Goal: Task Accomplishment & Management: Use online tool/utility

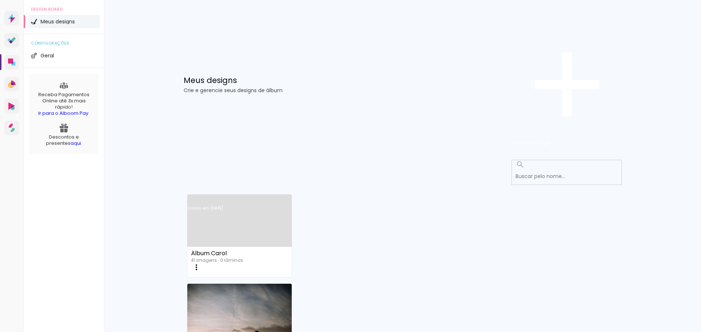
click at [259, 197] on link "Criado em [DATE]" at bounding box center [239, 217] width 105 height 41
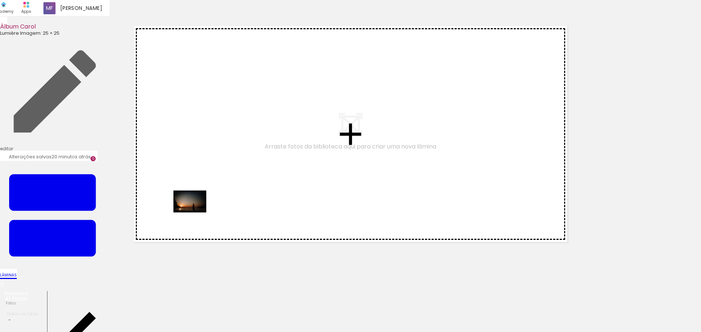
drag, startPoint x: 80, startPoint y: 313, endPoint x: 196, endPoint y: 211, distance: 154.5
click at [196, 211] on quentale-workspace at bounding box center [350, 166] width 701 height 332
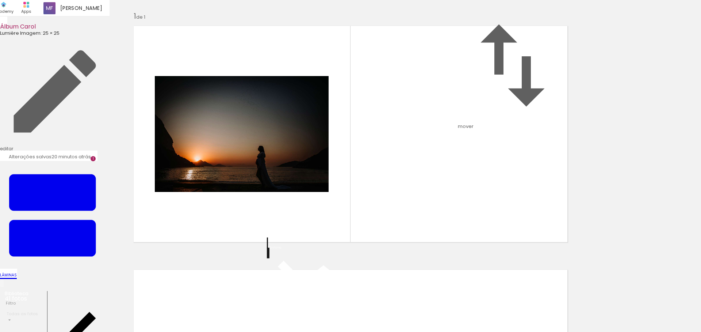
scroll to position [9, 0]
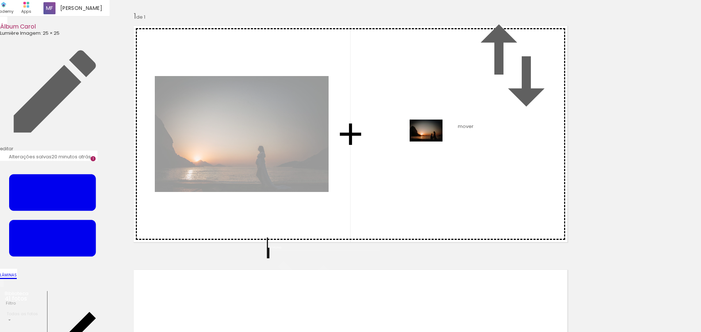
drag, startPoint x: 123, startPoint y: 316, endPoint x: 432, endPoint y: 141, distance: 355.1
click at [432, 141] on quentale-workspace at bounding box center [350, 166] width 701 height 332
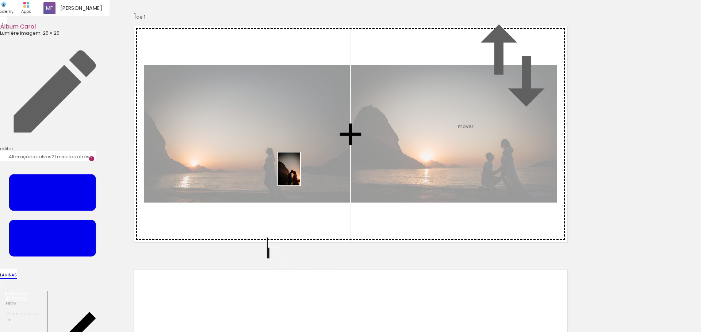
drag, startPoint x: 166, startPoint y: 312, endPoint x: 300, endPoint y: 174, distance: 191.9
click at [300, 174] on quentale-workspace at bounding box center [350, 166] width 701 height 332
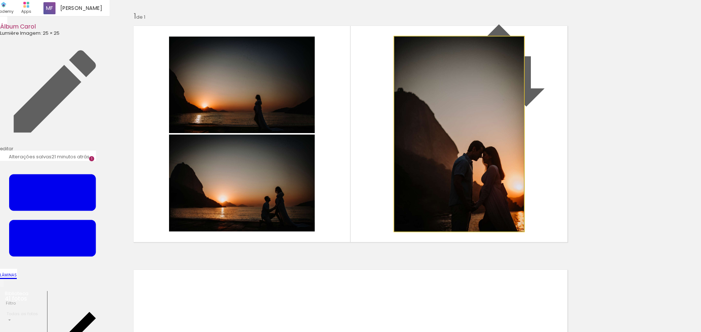
drag, startPoint x: 403, startPoint y: 119, endPoint x: 398, endPoint y: 120, distance: 4.9
click at [398, 120] on album-spread "1 de 1" at bounding box center [350, 133] width 443 height 225
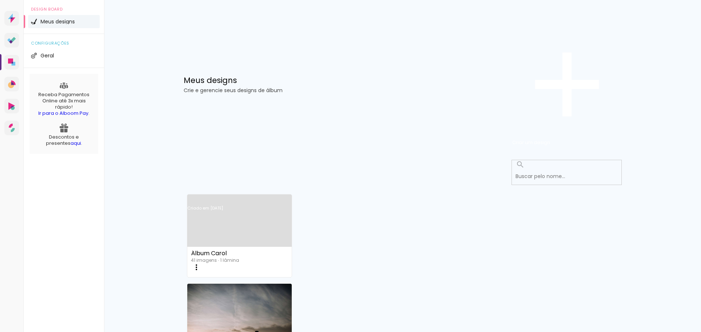
click at [235, 197] on link "Criado em [DATE]" at bounding box center [239, 217] width 105 height 41
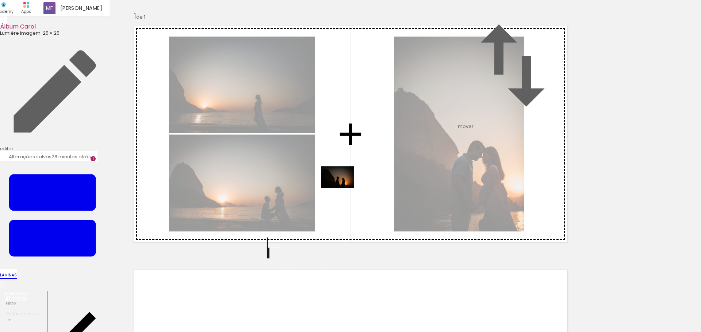
drag, startPoint x: 196, startPoint y: 309, endPoint x: 343, endPoint y: 188, distance: 190.5
click at [343, 188] on quentale-workspace at bounding box center [350, 166] width 701 height 332
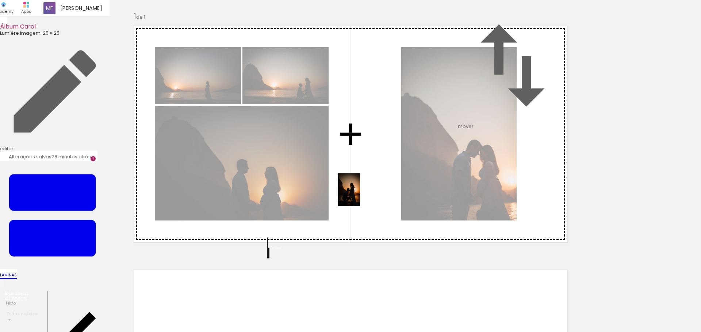
drag, startPoint x: 242, startPoint y: 311, endPoint x: 361, endPoint y: 195, distance: 165.8
click at [361, 195] on quentale-workspace at bounding box center [350, 166] width 701 height 332
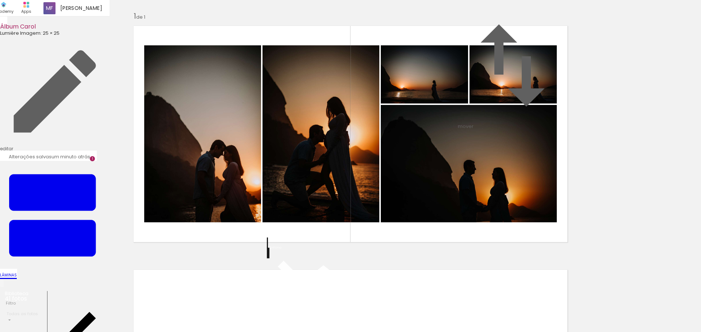
scroll to position [50, 0]
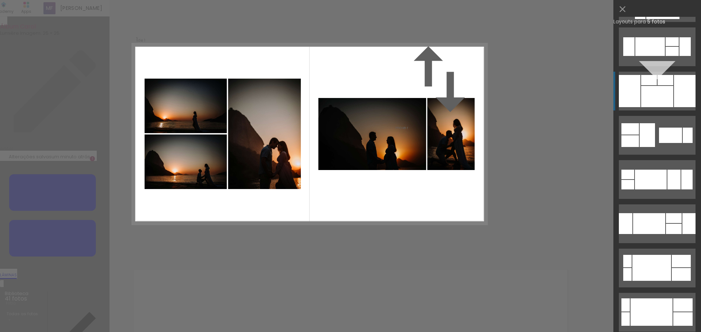
scroll to position [275, 0]
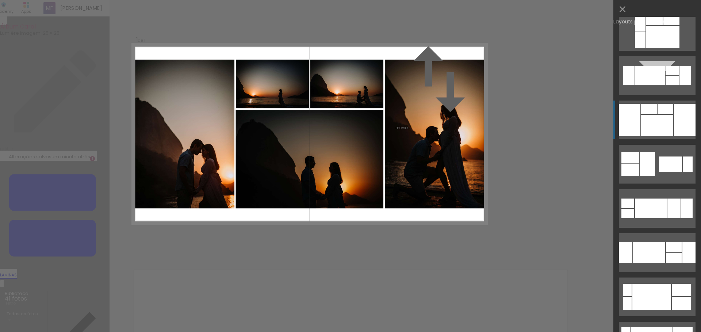
click at [658, 128] on div at bounding box center [657, 125] width 32 height 21
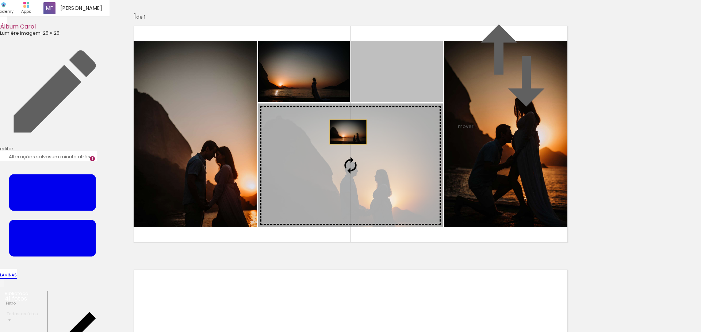
drag, startPoint x: 390, startPoint y: 110, endPoint x: 341, endPoint y: 176, distance: 82.0
click at [0, 0] on slot at bounding box center [0, 0] width 0 height 0
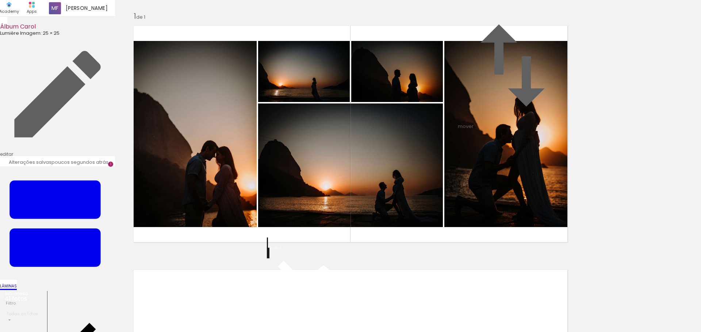
click at [612, 81] on div "Inserir lâmina 1 de 1" at bounding box center [350, 247] width 701 height 488
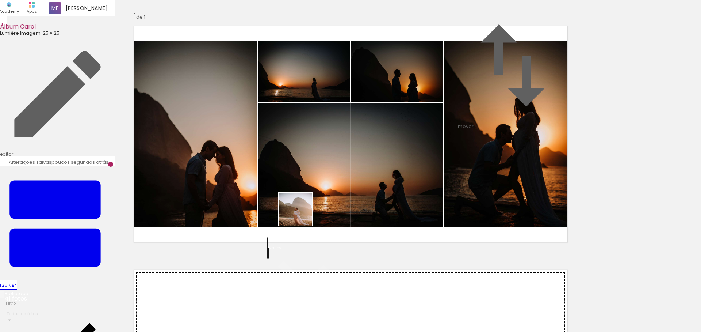
drag, startPoint x: 278, startPoint y: 313, endPoint x: 300, endPoint y: 211, distance: 104.3
click at [300, 211] on quentale-workspace at bounding box center [350, 166] width 701 height 332
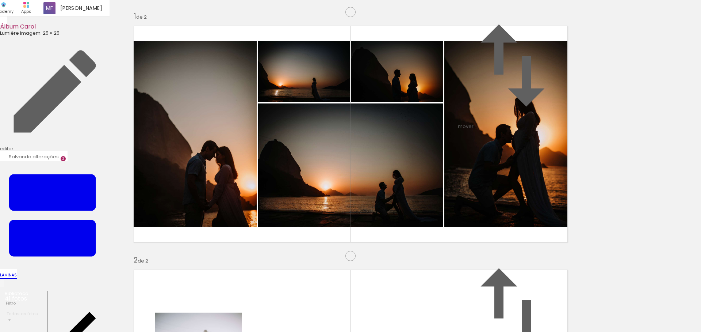
scroll to position [253, 0]
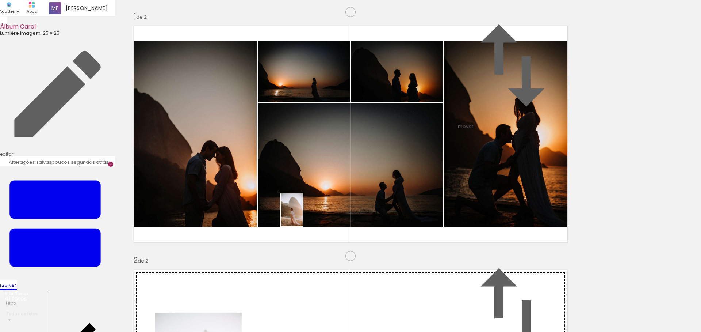
drag, startPoint x: 329, startPoint y: 316, endPoint x: 303, endPoint y: 215, distance: 104.5
click at [303, 215] on quentale-workspace at bounding box center [350, 166] width 701 height 332
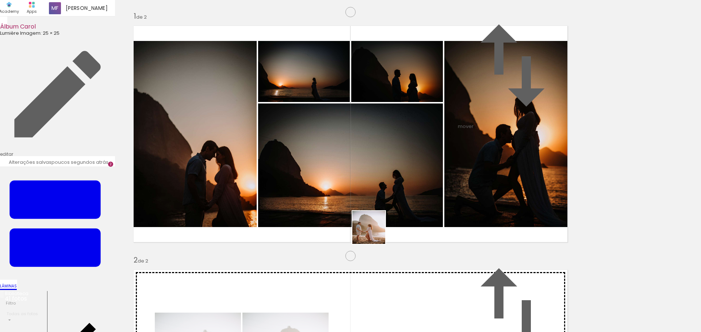
drag, startPoint x: 369, startPoint y: 310, endPoint x: 377, endPoint y: 210, distance: 100.1
click at [377, 210] on quentale-workspace at bounding box center [350, 166] width 701 height 332
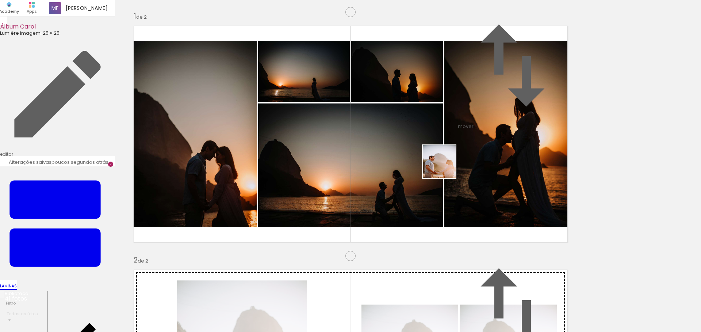
drag, startPoint x: 406, startPoint y: 315, endPoint x: 445, endPoint y: 167, distance: 153.4
click at [445, 167] on quentale-workspace at bounding box center [350, 166] width 701 height 332
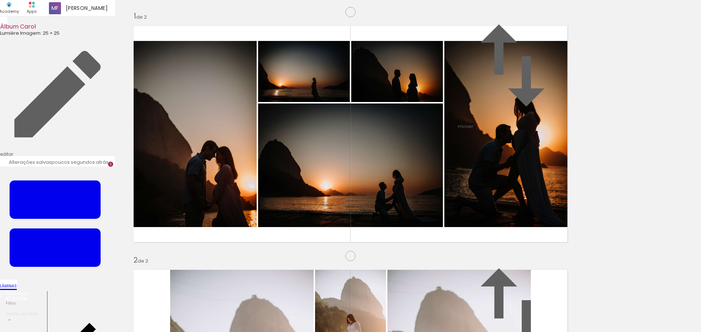
scroll to position [303, 0]
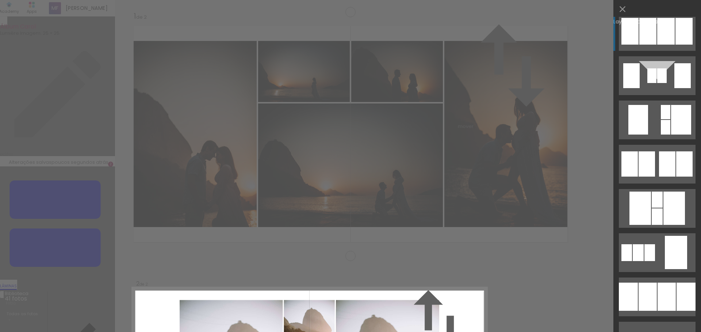
scroll to position [555, 0]
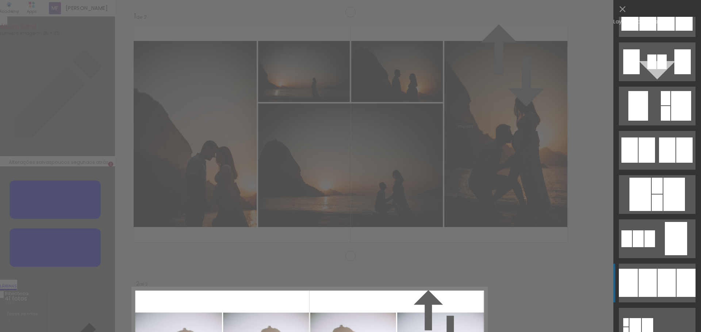
click at [640, 274] on div at bounding box center [648, 282] width 18 height 28
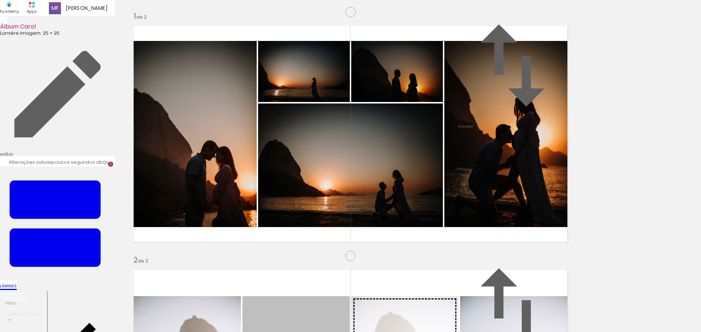
drag, startPoint x: 320, startPoint y: 160, endPoint x: 397, endPoint y: 155, distance: 77.6
click at [0, 0] on slot at bounding box center [0, 0] width 0 height 0
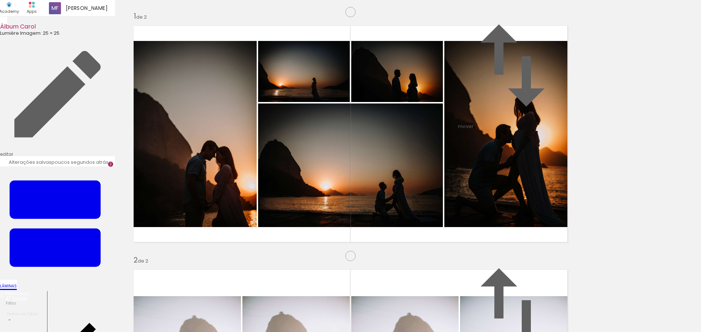
drag, startPoint x: 306, startPoint y: 314, endPoint x: 303, endPoint y: 212, distance: 101.6
click at [303, 212] on quentale-workspace at bounding box center [350, 166] width 701 height 332
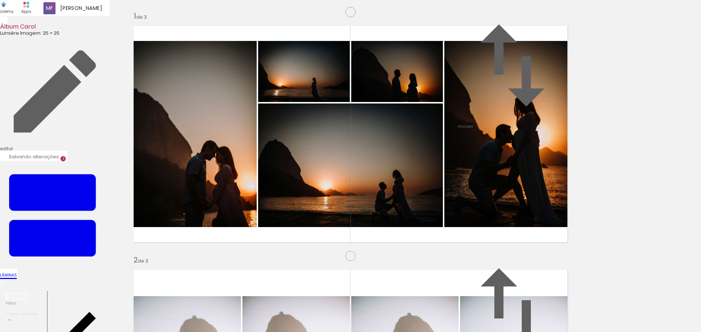
scroll to position [496, 0]
drag, startPoint x: 349, startPoint y: 316, endPoint x: 339, endPoint y: 212, distance: 104.9
click at [339, 212] on quentale-workspace at bounding box center [350, 166] width 701 height 332
drag, startPoint x: 593, startPoint y: 312, endPoint x: 446, endPoint y: 193, distance: 189.1
click at [446, 193] on quentale-workspace at bounding box center [350, 166] width 701 height 332
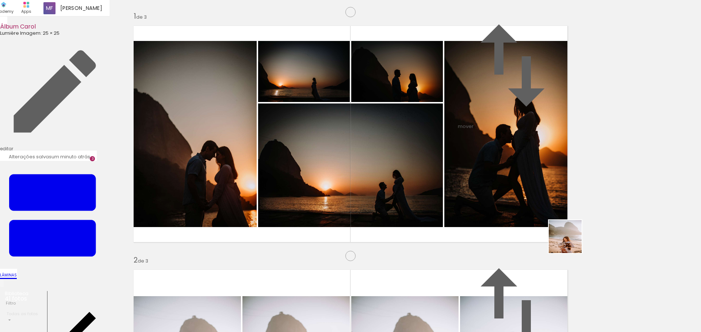
drag, startPoint x: 624, startPoint y: 311, endPoint x: 507, endPoint y: 195, distance: 164.5
click at [507, 195] on quentale-workspace at bounding box center [350, 166] width 701 height 332
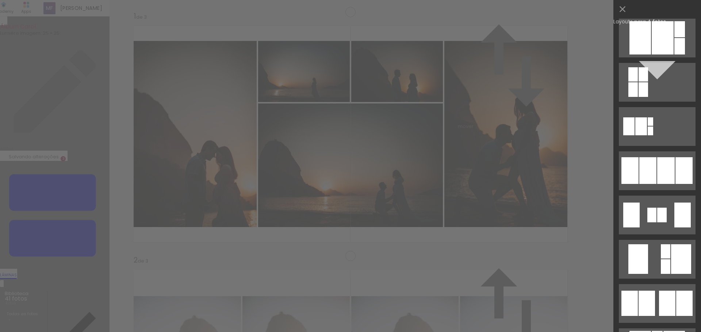
scroll to position [403, 0]
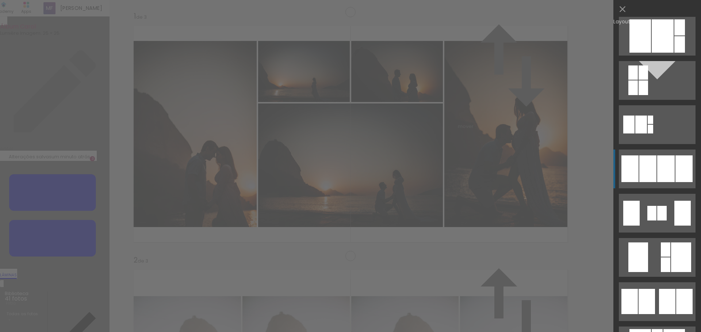
click at [665, 176] on div at bounding box center [667, 168] width 18 height 27
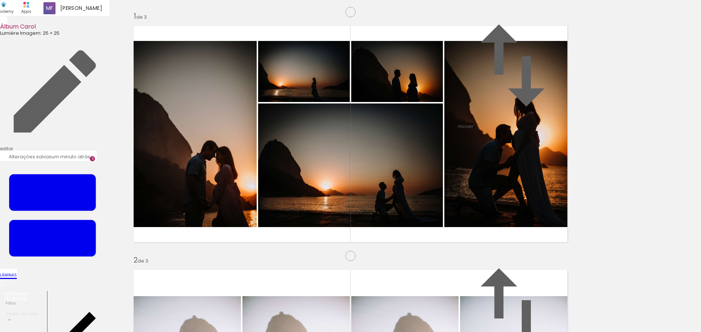
drag, startPoint x: 393, startPoint y: 172, endPoint x: 305, endPoint y: 163, distance: 88.9
click at [0, 0] on slot at bounding box center [0, 0] width 0 height 0
drag, startPoint x: 273, startPoint y: 317, endPoint x: 282, endPoint y: 245, distance: 72.1
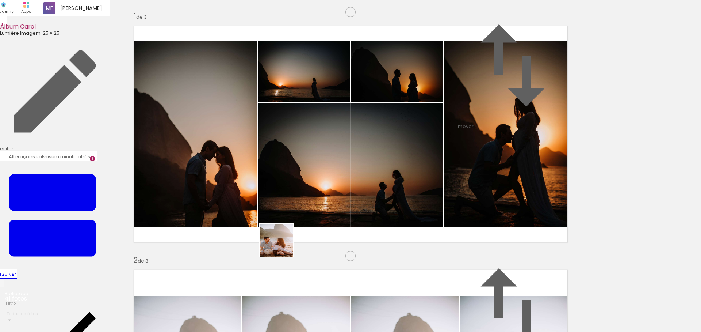
click at [282, 245] on quentale-workspace at bounding box center [350, 166] width 701 height 332
drag, startPoint x: 321, startPoint y: 314, endPoint x: 318, endPoint y: 238, distance: 76.1
click at [318, 238] on quentale-workspace at bounding box center [350, 166] width 701 height 332
drag, startPoint x: 399, startPoint y: 312, endPoint x: 404, endPoint y: 230, distance: 82.0
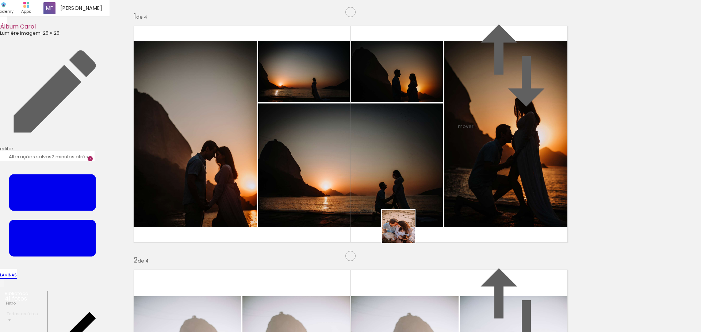
click at [404, 230] on quentale-workspace at bounding box center [350, 166] width 701 height 332
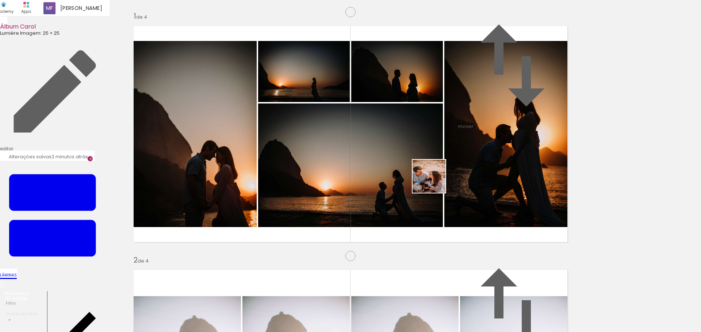
drag, startPoint x: 439, startPoint y: 301, endPoint x: 434, endPoint y: 180, distance: 121.0
click at [434, 180] on quentale-workspace at bounding box center [350, 166] width 701 height 332
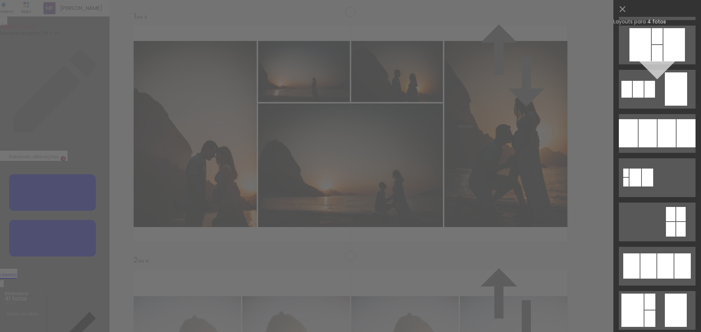
scroll to position [605, 0]
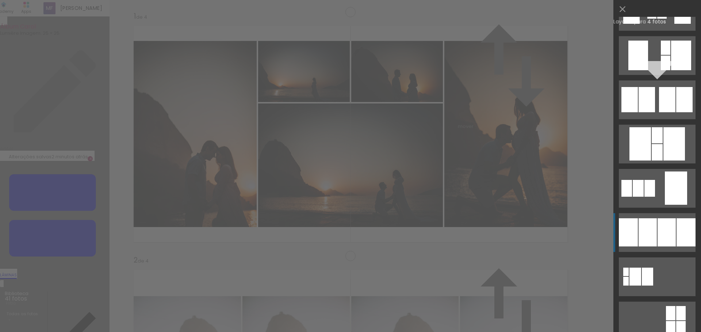
click at [654, 230] on div at bounding box center [648, 232] width 18 height 28
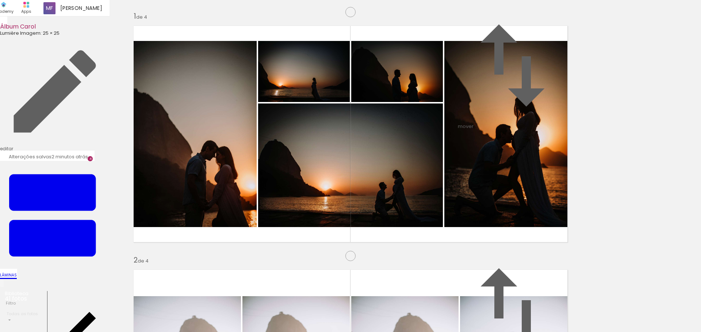
drag, startPoint x: 379, startPoint y: 161, endPoint x: 317, endPoint y: 156, distance: 61.6
click at [0, 0] on slot at bounding box center [0, 0] width 0 height 0
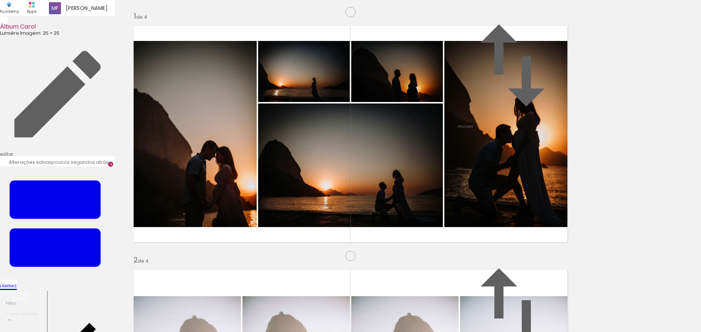
scroll to position [252, 0]
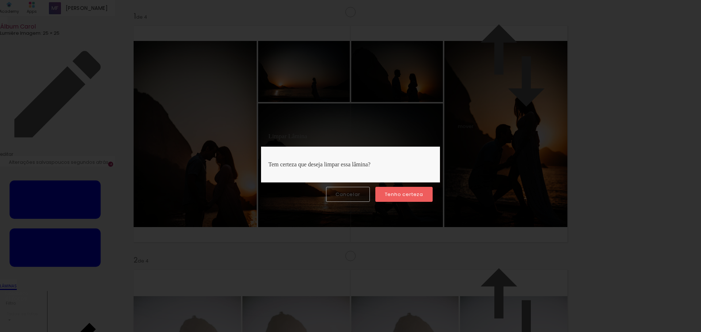
click at [0, 0] on slot "Tenho certeza" at bounding box center [0, 0] width 0 height 0
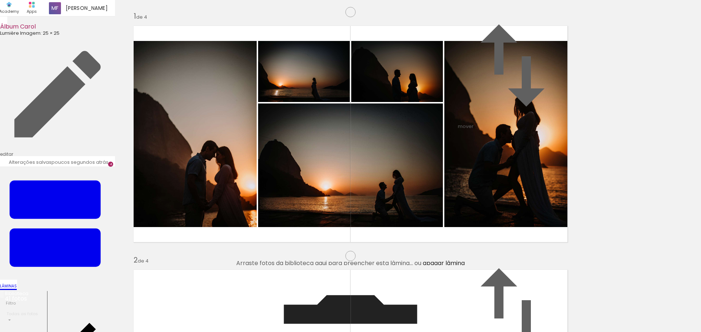
scroll to position [504, 0]
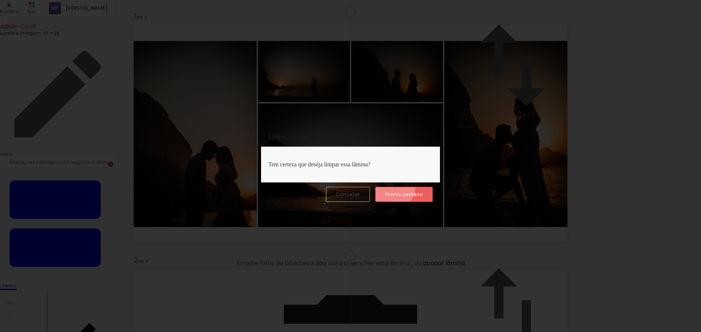
click at [394, 187] on paper-button "Tenho certeza" at bounding box center [404, 194] width 57 height 15
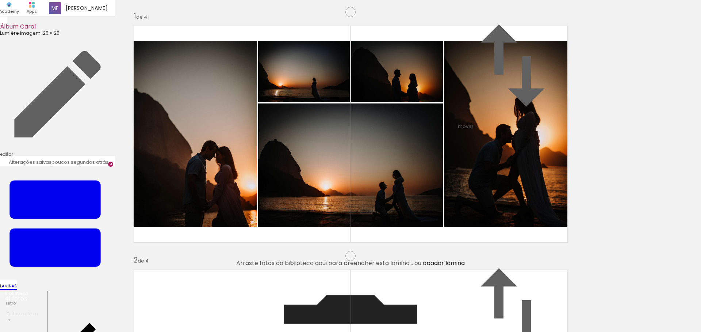
scroll to position [756, 0]
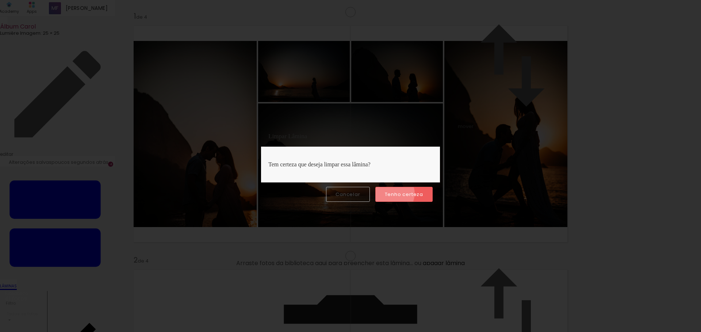
click at [0, 0] on slot "Tenho certeza" at bounding box center [0, 0] width 0 height 0
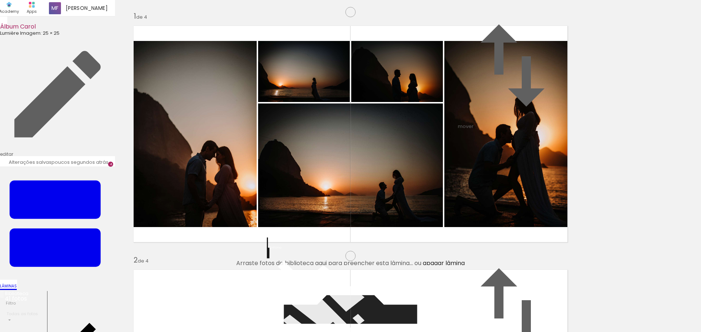
scroll to position [50, 0]
click at [279, 256] on iron-icon at bounding box center [324, 311] width 110 height 110
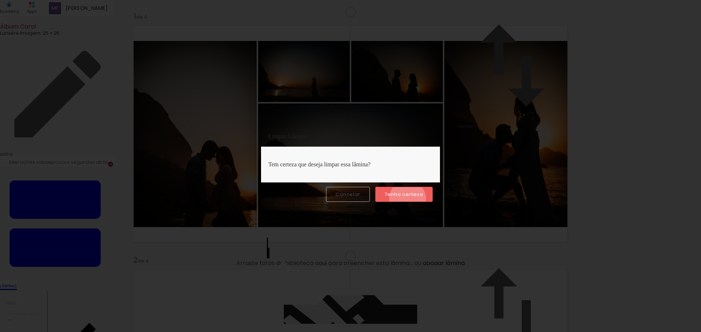
click at [409, 199] on paper-button "Tenho certeza" at bounding box center [404, 194] width 57 height 15
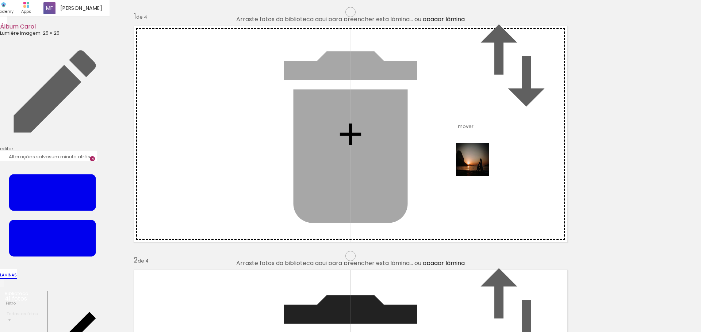
drag, startPoint x: 645, startPoint y: 312, endPoint x: 478, endPoint y: 165, distance: 222.8
click at [478, 165] on quentale-workspace at bounding box center [350, 166] width 701 height 332
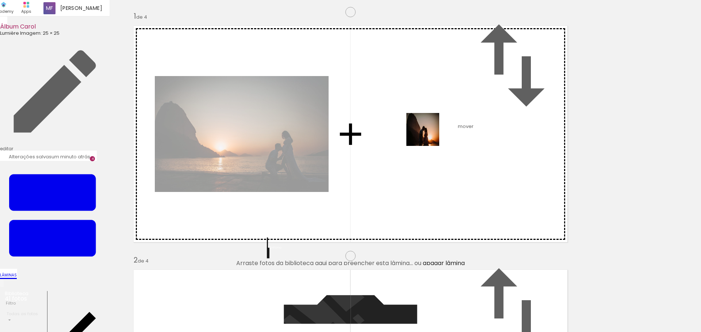
drag, startPoint x: 678, startPoint y: 308, endPoint x: 428, endPoint y: 135, distance: 303.5
click at [428, 135] on quentale-workspace at bounding box center [350, 166] width 701 height 332
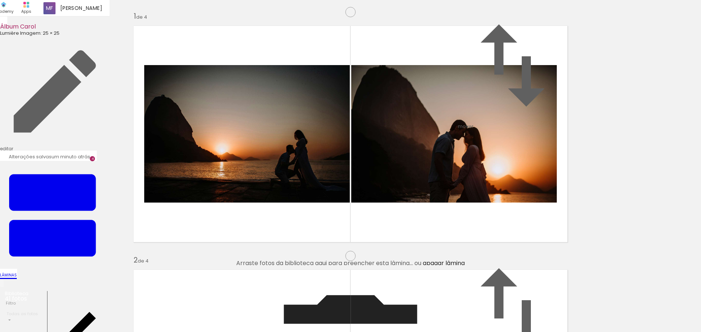
scroll to position [0, 0]
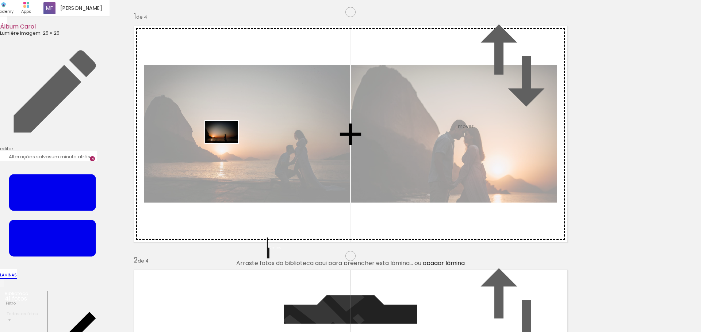
drag, startPoint x: 69, startPoint y: 308, endPoint x: 230, endPoint y: 142, distance: 231.7
click at [230, 142] on quentale-workspace at bounding box center [350, 166] width 701 height 332
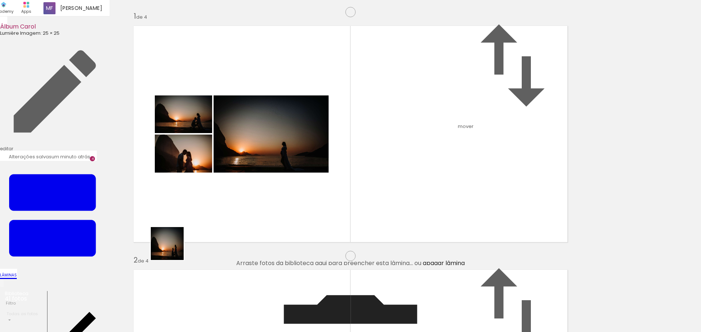
drag, startPoint x: 122, startPoint y: 307, endPoint x: 343, endPoint y: 149, distance: 271.6
click at [343, 149] on quentale-workspace at bounding box center [350, 166] width 701 height 332
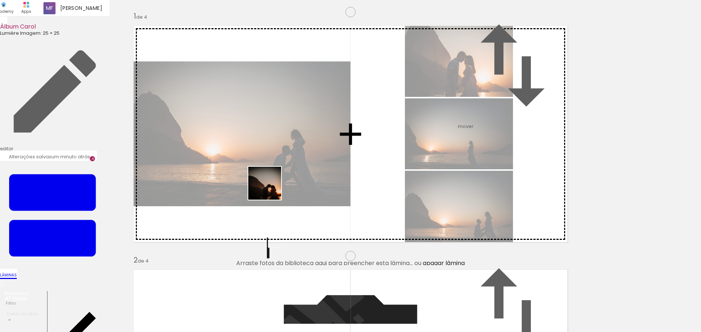
drag, startPoint x: 163, startPoint y: 316, endPoint x: 317, endPoint y: 167, distance: 214.2
click at [317, 167] on quentale-workspace at bounding box center [350, 166] width 701 height 332
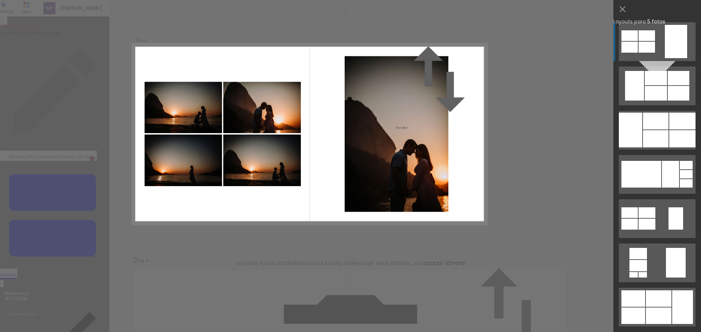
scroll to position [9, 0]
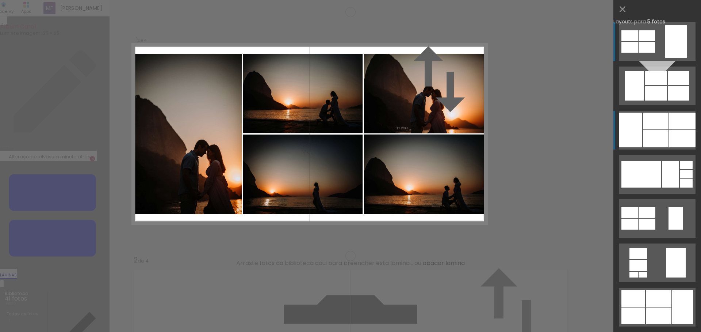
click at [654, 127] on div at bounding box center [656, 121] width 26 height 17
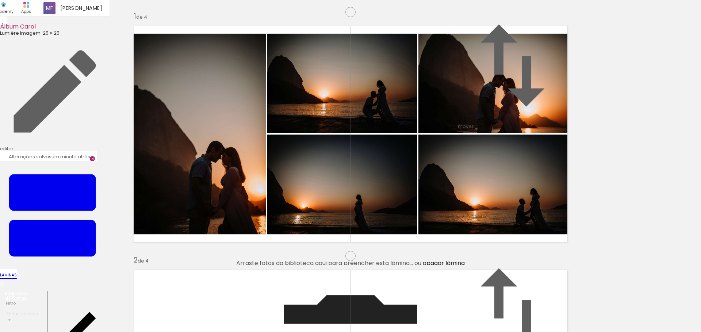
scroll to position [160, 0]
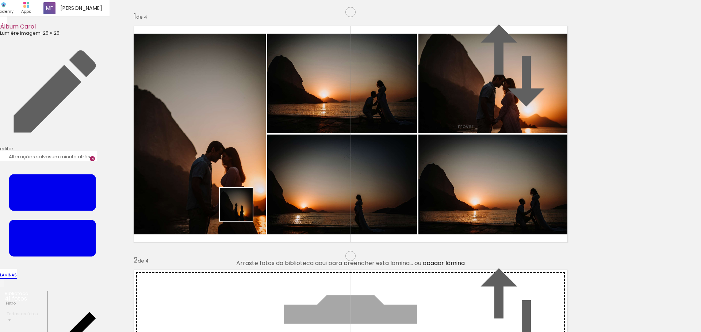
drag, startPoint x: 194, startPoint y: 312, endPoint x: 242, endPoint y: 210, distance: 112.7
click at [242, 210] on quentale-workspace at bounding box center [350, 166] width 701 height 332
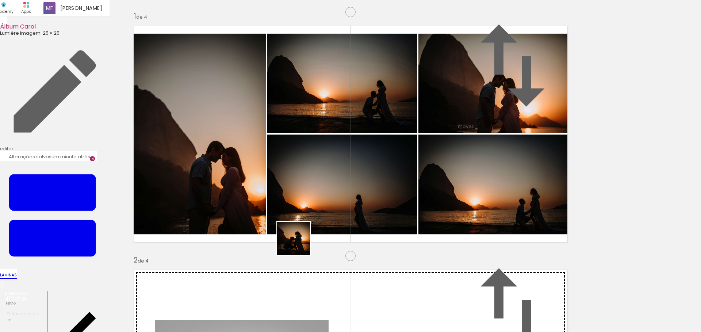
drag, startPoint x: 242, startPoint y: 307, endPoint x: 301, endPoint y: 241, distance: 88.4
click at [301, 241] on quentale-workspace at bounding box center [350, 166] width 701 height 332
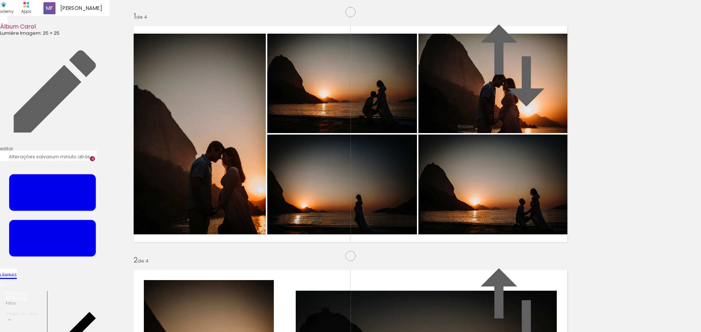
scroll to position [261, 0]
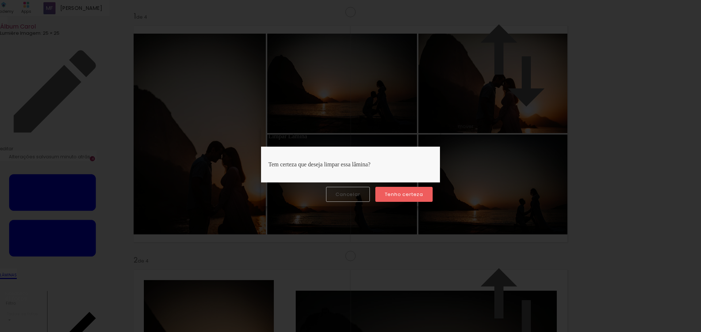
click at [0, 0] on slot "Tenho certeza" at bounding box center [0, 0] width 0 height 0
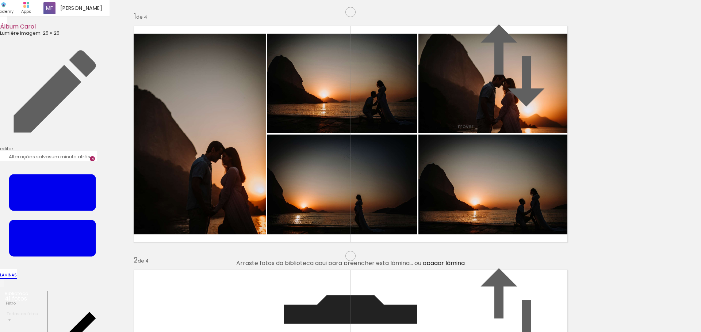
scroll to position [312, 0]
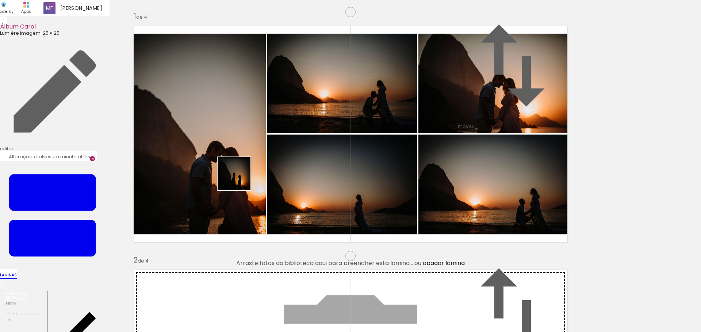
drag, startPoint x: 203, startPoint y: 302, endPoint x: 248, endPoint y: 308, distance: 45.3
click at [240, 178] on quentale-workspace at bounding box center [350, 166] width 701 height 332
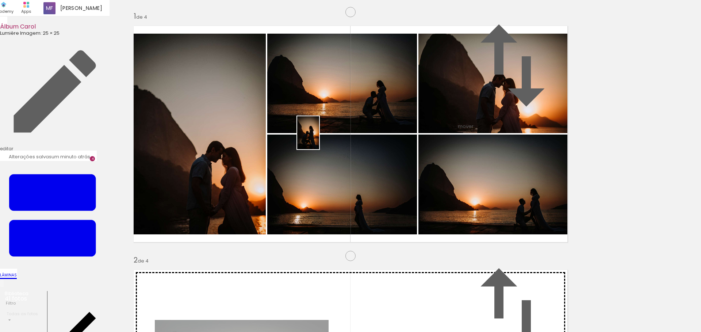
drag, startPoint x: 242, startPoint y: 310, endPoint x: 333, endPoint y: 133, distance: 198.7
click at [333, 133] on quentale-workspace at bounding box center [350, 166] width 701 height 332
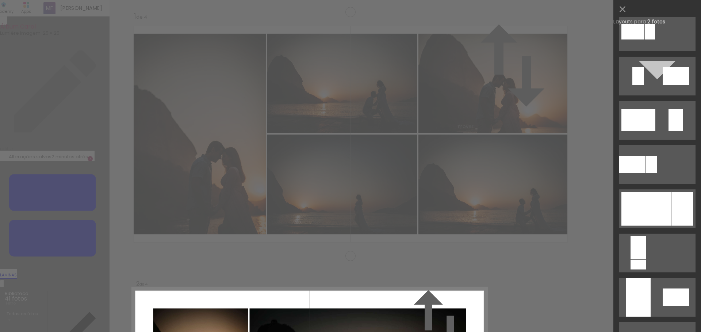
scroll to position [202, 0]
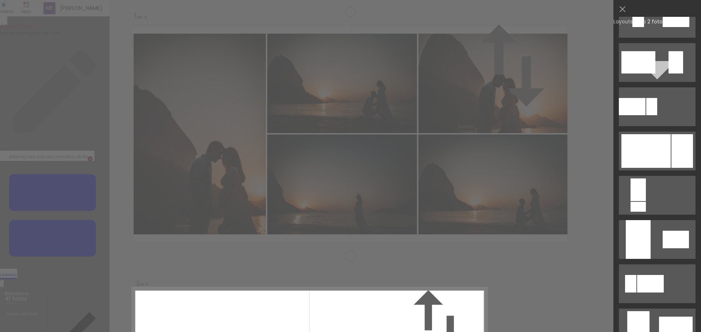
scroll to position [252, 0]
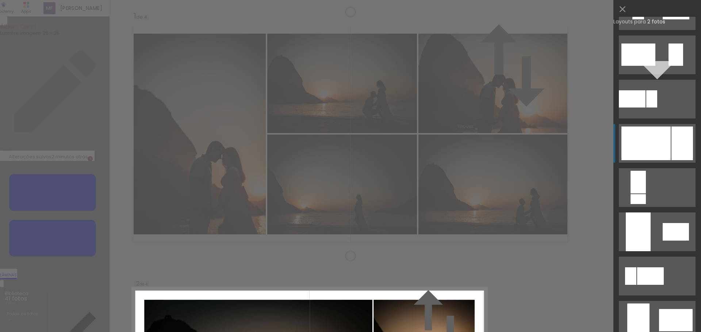
click at [647, 133] on div at bounding box center [646, 143] width 49 height 34
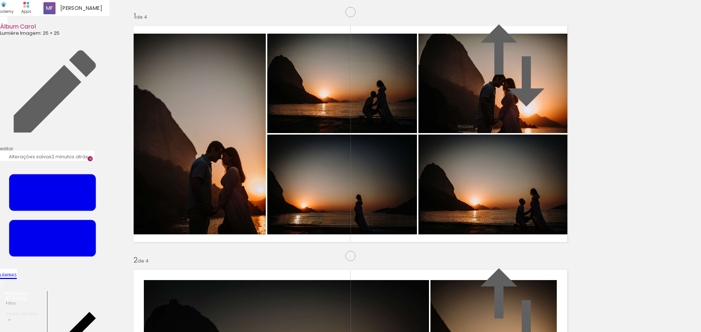
drag, startPoint x: 274, startPoint y: 307, endPoint x: 271, endPoint y: 217, distance: 90.6
click at [271, 217] on quentale-workspace at bounding box center [350, 166] width 701 height 332
drag, startPoint x: 330, startPoint y: 314, endPoint x: 371, endPoint y: 305, distance: 42.0
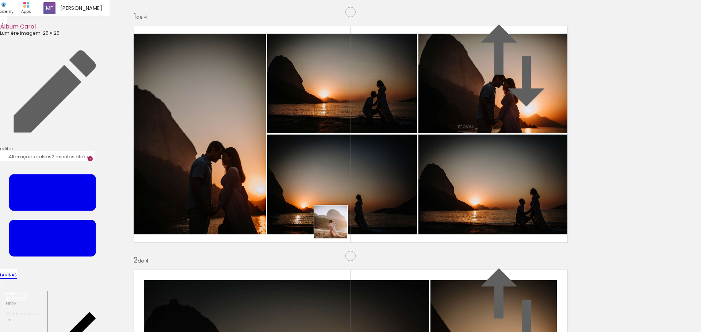
click at [336, 227] on quentale-workspace at bounding box center [350, 166] width 701 height 332
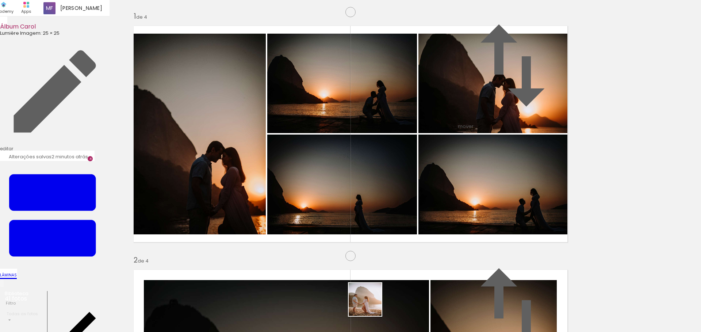
drag, startPoint x: 371, startPoint y: 305, endPoint x: 413, endPoint y: 316, distance: 43.5
click at [390, 239] on quentale-workspace at bounding box center [350, 166] width 701 height 332
drag, startPoint x: 408, startPoint y: 311, endPoint x: 436, endPoint y: 230, distance: 85.0
click at [436, 230] on quentale-workspace at bounding box center [350, 166] width 701 height 332
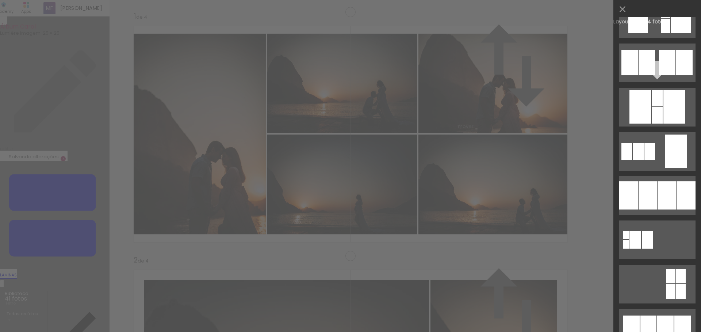
scroll to position [706, 0]
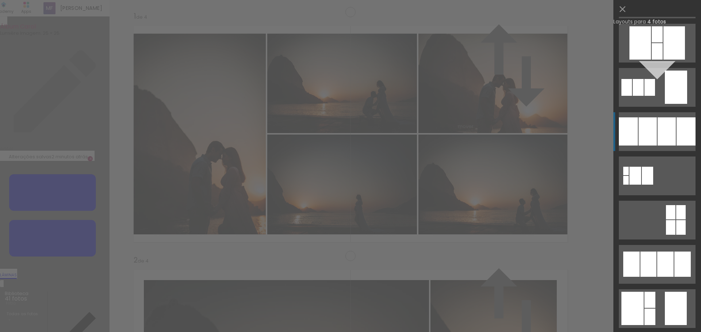
click at [654, 141] on quentale-layouter at bounding box center [657, 131] width 77 height 39
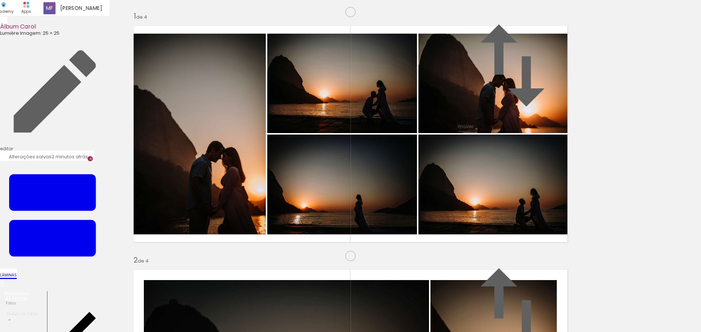
drag, startPoint x: 290, startPoint y: 184, endPoint x: 377, endPoint y: 171, distance: 88.0
click at [0, 0] on slot at bounding box center [0, 0] width 0 height 0
drag, startPoint x: 449, startPoint y: 302, endPoint x: 430, endPoint y: 210, distance: 93.6
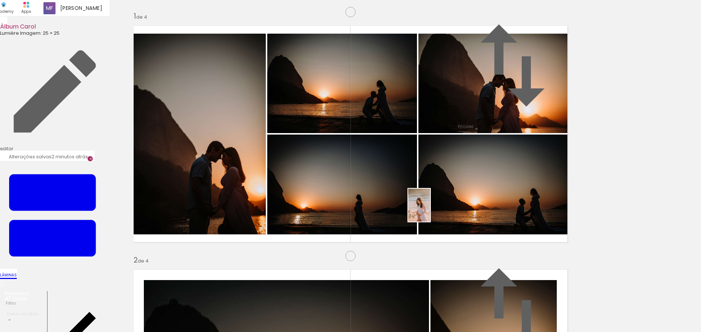
click at [430, 210] on quentale-workspace at bounding box center [350, 166] width 701 height 332
drag, startPoint x: 482, startPoint y: 308, endPoint x: 466, endPoint y: 215, distance: 94.8
click at [466, 215] on quentale-workspace at bounding box center [350, 166] width 701 height 332
drag, startPoint x: 528, startPoint y: 306, endPoint x: 496, endPoint y: 220, distance: 92.5
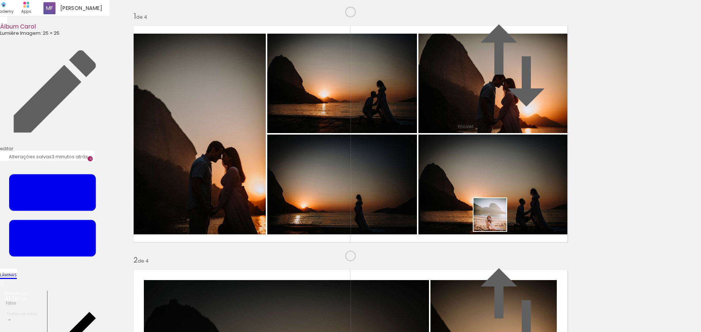
click at [496, 220] on quentale-workspace at bounding box center [350, 166] width 701 height 332
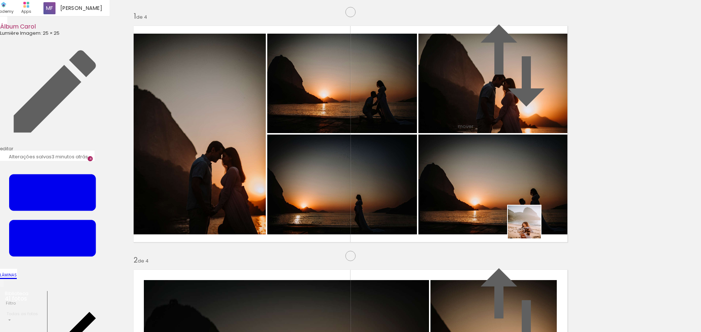
drag, startPoint x: 566, startPoint y: 315, endPoint x: 522, endPoint y: 218, distance: 105.8
click at [522, 218] on quentale-workspace at bounding box center [350, 166] width 701 height 332
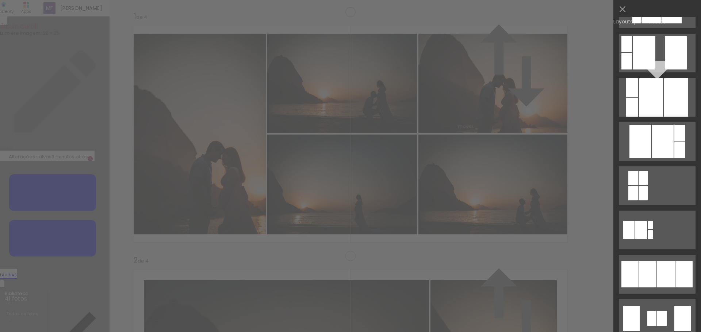
scroll to position [302, 0]
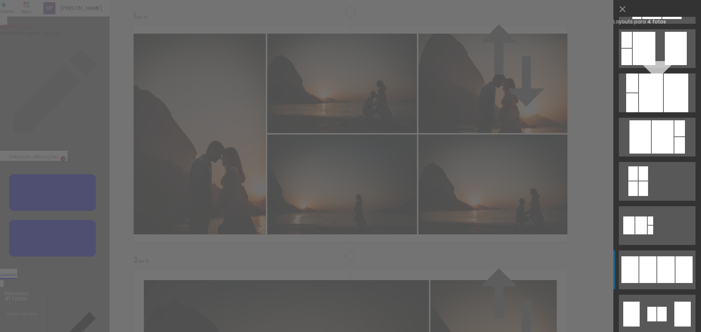
click at [658, 267] on div at bounding box center [667, 269] width 18 height 27
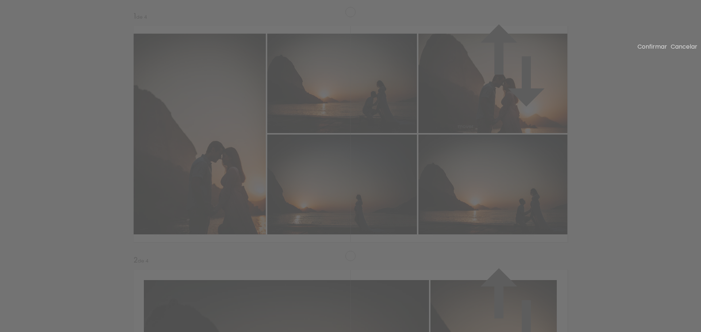
click at [0, 0] on slot "Confirmar" at bounding box center [0, 0] width 0 height 0
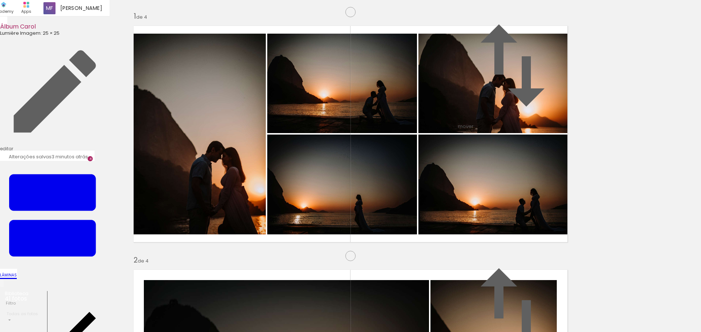
drag, startPoint x: 287, startPoint y: 151, endPoint x: 378, endPoint y: 150, distance: 91.3
click at [0, 0] on slot at bounding box center [0, 0] width 0 height 0
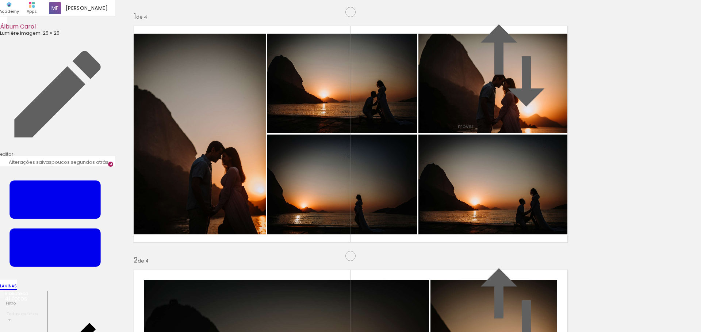
scroll to position [907, 0]
drag, startPoint x: 328, startPoint y: 315, endPoint x: 330, endPoint y: 219, distance: 95.4
click at [330, 219] on quentale-workspace at bounding box center [350, 166] width 701 height 332
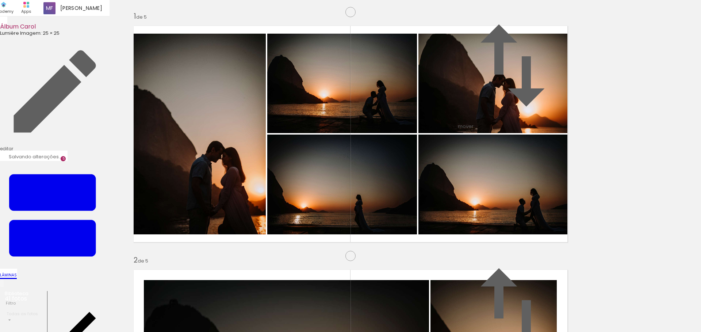
scroll to position [984, 0]
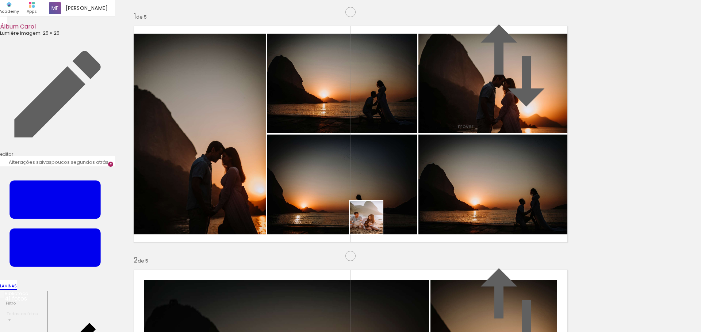
drag, startPoint x: 361, startPoint y: 312, endPoint x: 372, endPoint y: 222, distance: 89.8
click at [372, 222] on quentale-workspace at bounding box center [350, 166] width 701 height 332
drag, startPoint x: 443, startPoint y: 315, endPoint x: 484, endPoint y: 312, distance: 41.0
click at [450, 222] on quentale-workspace at bounding box center [350, 166] width 701 height 332
drag, startPoint x: 484, startPoint y: 312, endPoint x: 499, endPoint y: 204, distance: 109.2
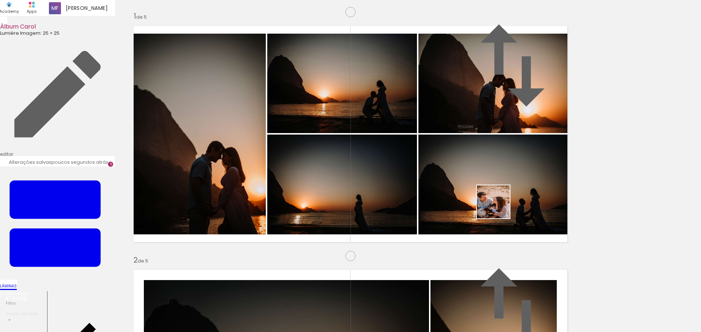
click at [499, 204] on quentale-workspace at bounding box center [350, 166] width 701 height 332
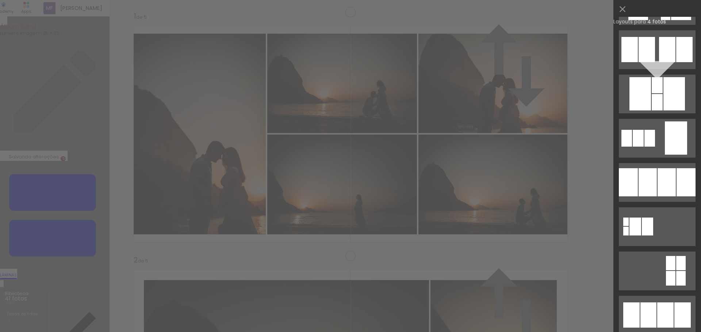
scroll to position [655, 0]
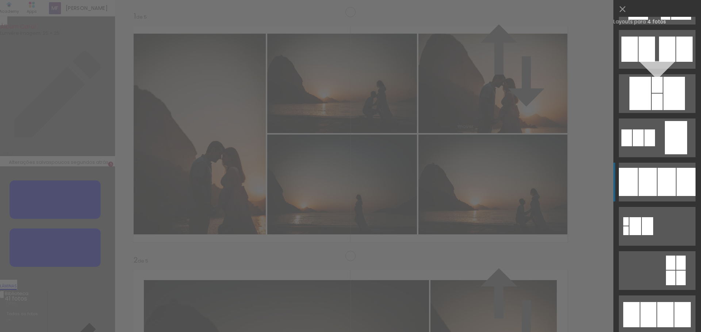
click at [658, 182] on div at bounding box center [667, 182] width 18 height 28
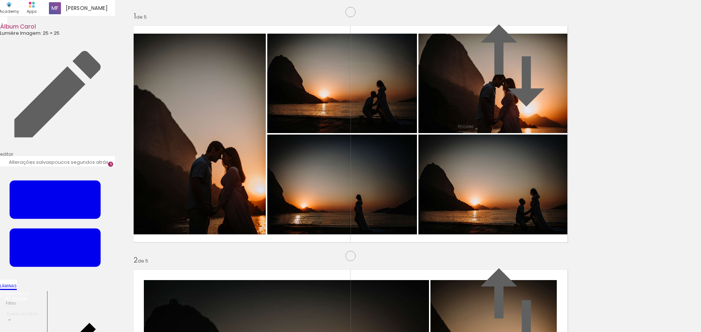
drag, startPoint x: 402, startPoint y: 176, endPoint x: 304, endPoint y: 165, distance: 98.8
click at [0, 0] on slot at bounding box center [0, 0] width 0 height 0
drag, startPoint x: 301, startPoint y: 309, endPoint x: 304, endPoint y: 222, distance: 86.2
click at [304, 222] on quentale-workspace at bounding box center [350, 166] width 701 height 332
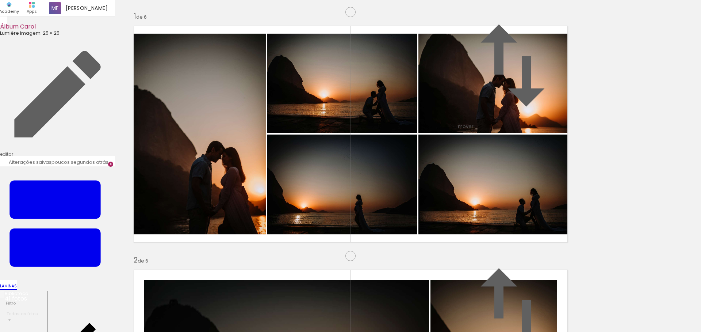
scroll to position [1227, 0]
drag, startPoint x: 339, startPoint y: 311, endPoint x: 306, endPoint y: 207, distance: 109.6
click at [306, 207] on quentale-workspace at bounding box center [350, 166] width 701 height 332
drag, startPoint x: 380, startPoint y: 313, endPoint x: 397, endPoint y: 202, distance: 112.4
click at [397, 202] on quentale-workspace at bounding box center [350, 166] width 701 height 332
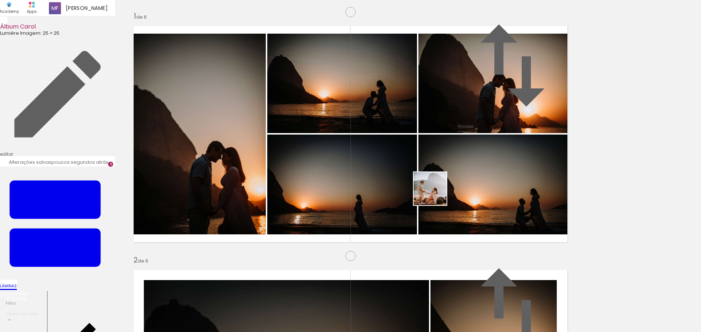
drag, startPoint x: 418, startPoint y: 310, endPoint x: 441, endPoint y: 178, distance: 133.6
click at [441, 178] on quentale-workspace at bounding box center [350, 166] width 701 height 332
drag, startPoint x: 331, startPoint y: 277, endPoint x: 333, endPoint y: 274, distance: 4.0
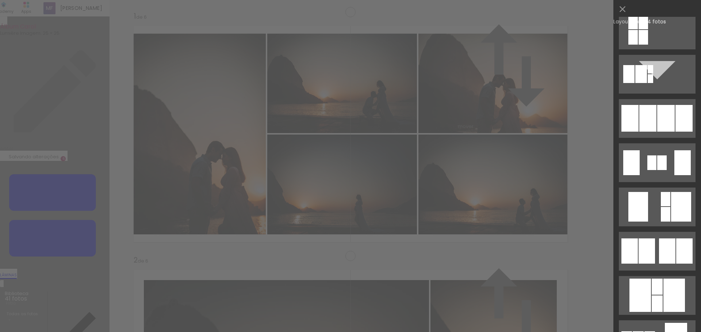
scroll to position [504, 0]
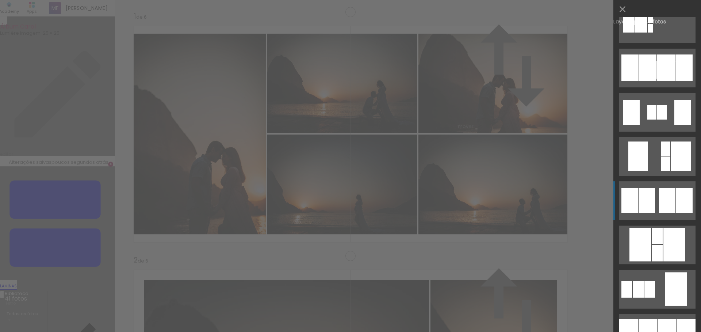
click at [643, 197] on div at bounding box center [647, 200] width 16 height 25
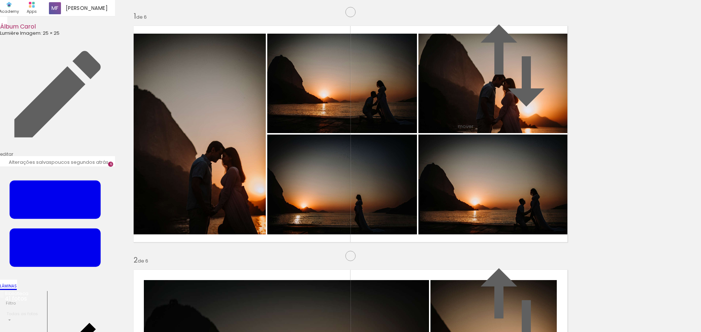
drag, startPoint x: 278, startPoint y: 163, endPoint x: 376, endPoint y: 166, distance: 98.7
click at [0, 0] on slot at bounding box center [0, 0] width 0 height 0
drag, startPoint x: 164, startPoint y: 312, endPoint x: 176, endPoint y: 328, distance: 19.5
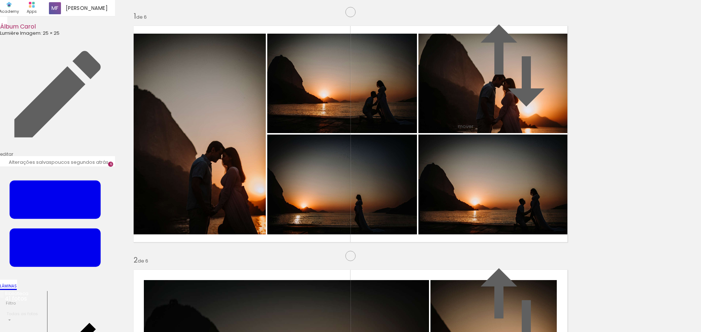
scroll to position [1479, 0]
drag, startPoint x: 182, startPoint y: 279, endPoint x: 212, endPoint y: 212, distance: 74.3
click at [212, 212] on quentale-workspace at bounding box center [350, 166] width 701 height 332
drag, startPoint x: 205, startPoint y: 308, endPoint x: 255, endPoint y: 326, distance: 53.3
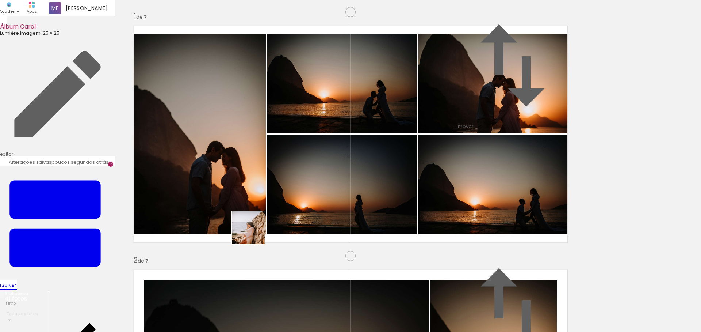
click at [255, 231] on quentale-workspace at bounding box center [350, 166] width 701 height 332
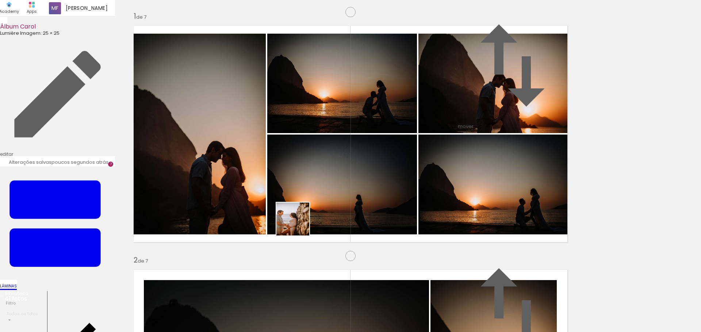
drag, startPoint x: 244, startPoint y: 315, endPoint x: 299, endPoint y: 224, distance: 106.9
click at [299, 224] on quentale-workspace at bounding box center [350, 166] width 701 height 332
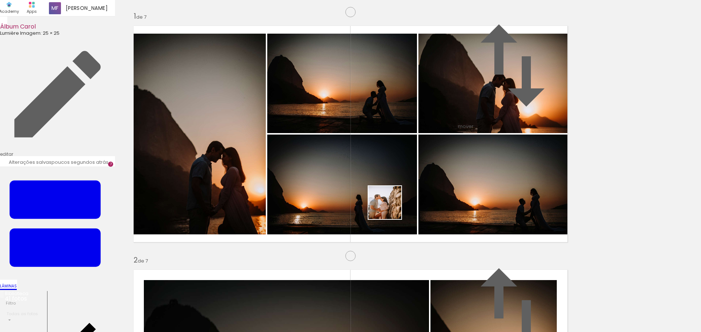
drag, startPoint x: 304, startPoint y: 274, endPoint x: 396, endPoint y: 207, distance: 113.5
click at [405, 198] on quentale-workspace at bounding box center [350, 166] width 701 height 332
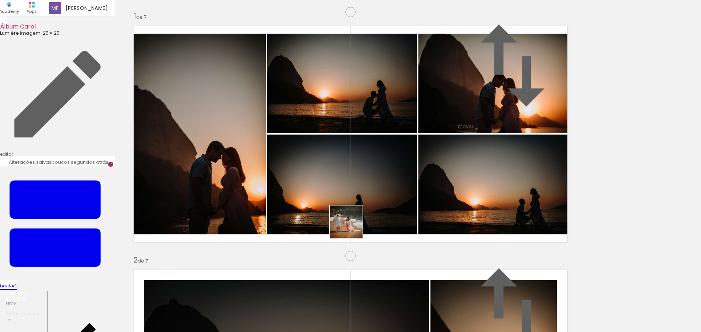
drag, startPoint x: 323, startPoint y: 310, endPoint x: 353, endPoint y: 226, distance: 89.1
click at [353, 226] on quentale-workspace at bounding box center [350, 166] width 701 height 332
drag, startPoint x: 367, startPoint y: 315, endPoint x: 421, endPoint y: 228, distance: 102.6
click at [421, 228] on quentale-workspace at bounding box center [350, 166] width 701 height 332
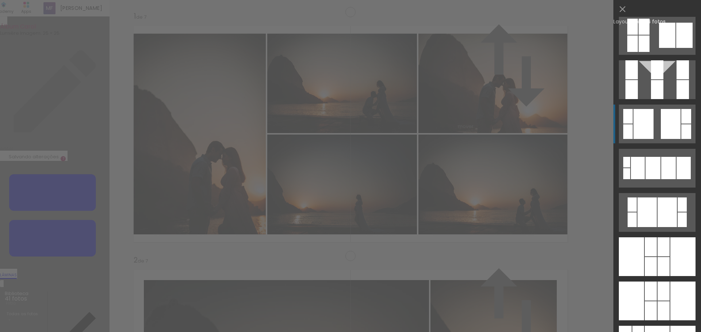
scroll to position [605, 0]
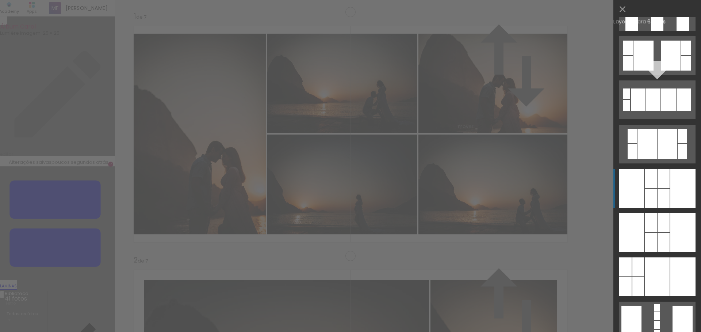
click at [650, 185] on div at bounding box center [651, 178] width 12 height 19
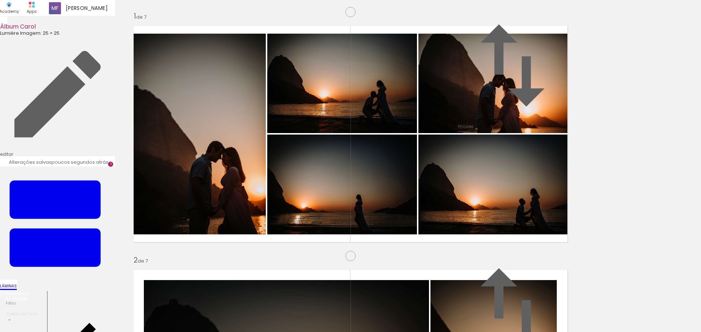
drag, startPoint x: 174, startPoint y: 179, endPoint x: 393, endPoint y: 209, distance: 221.2
click at [0, 0] on slot at bounding box center [0, 0] width 0 height 0
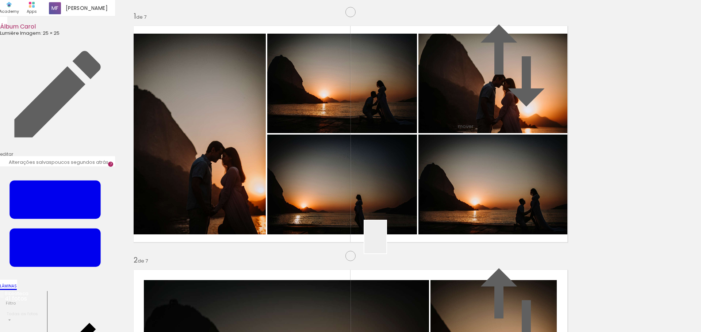
drag, startPoint x: 403, startPoint y: 299, endPoint x: 433, endPoint y: 296, distance: 29.8
click at [372, 205] on quentale-workspace at bounding box center [350, 166] width 701 height 332
drag, startPoint x: 444, startPoint y: 308, endPoint x: 491, endPoint y: 294, distance: 49.1
click at [315, 171] on quentale-workspace at bounding box center [350, 166] width 701 height 332
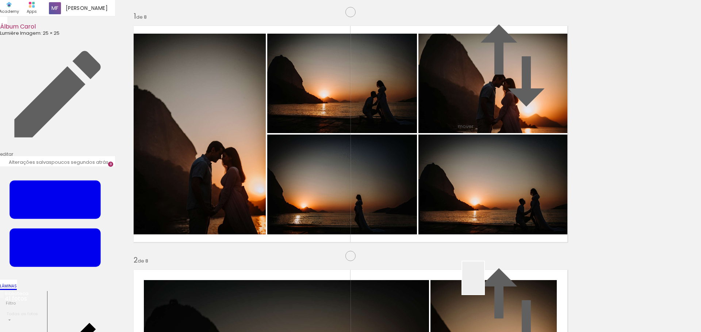
drag, startPoint x: 484, startPoint y: 283, endPoint x: 451, endPoint y: 206, distance: 84.1
click at [451, 206] on quentale-workspace at bounding box center [350, 166] width 701 height 332
drag, startPoint x: 527, startPoint y: 308, endPoint x: 561, endPoint y: 320, distance: 36.5
click at [478, 189] on quentale-workspace at bounding box center [350, 166] width 701 height 332
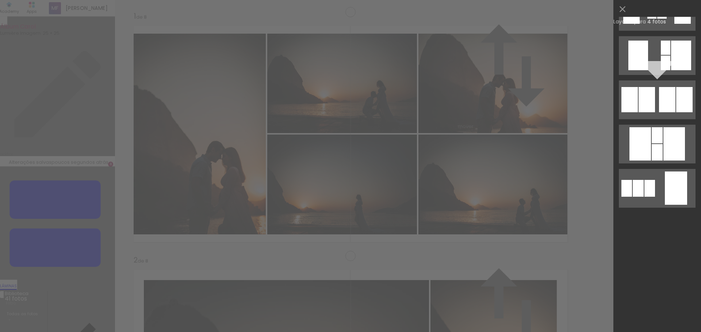
scroll to position [0, 0]
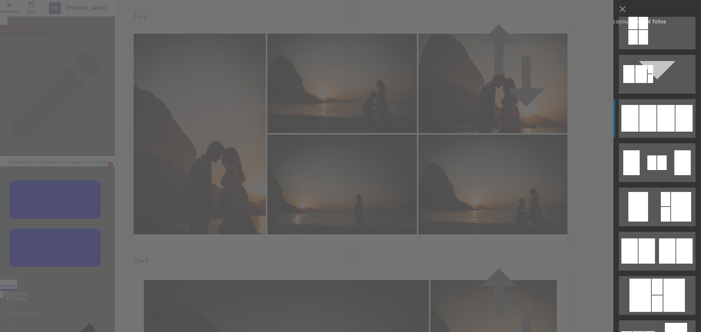
scroll to position [0, 1031]
click at [658, 127] on div at bounding box center [667, 118] width 18 height 27
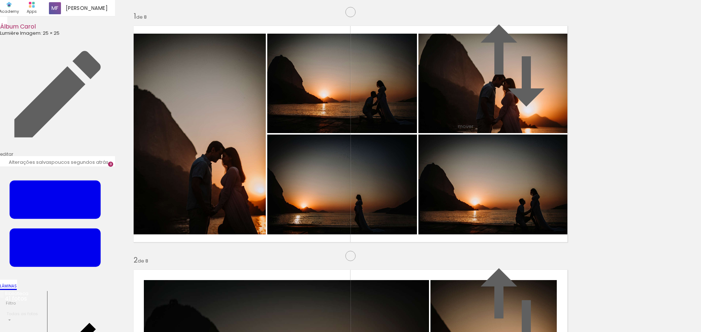
scroll to position [1972, 0]
drag, startPoint x: 358, startPoint y: 311, endPoint x: 381, endPoint y: 199, distance: 114.4
click at [381, 199] on quentale-workspace at bounding box center [350, 166] width 701 height 332
drag, startPoint x: 406, startPoint y: 311, endPoint x: 420, endPoint y: 221, distance: 90.9
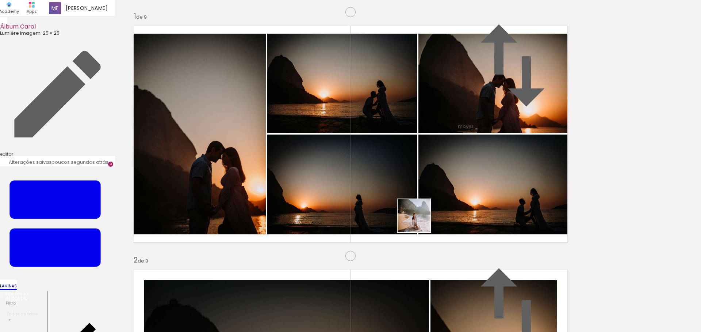
click at [420, 221] on quentale-workspace at bounding box center [350, 166] width 701 height 332
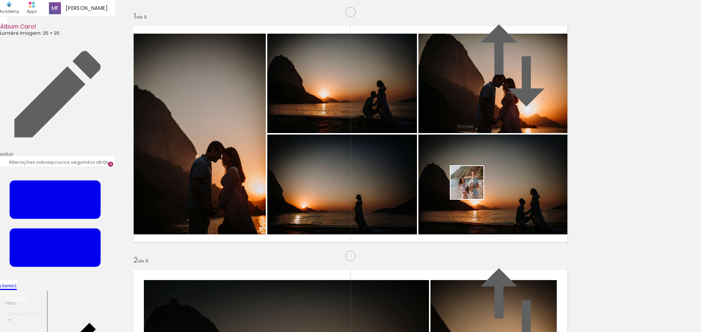
drag, startPoint x: 438, startPoint y: 310, endPoint x: 473, endPoint y: 188, distance: 127.2
click at [473, 188] on quentale-workspace at bounding box center [350, 166] width 701 height 332
drag, startPoint x: 487, startPoint y: 310, endPoint x: 469, endPoint y: 210, distance: 102.3
click at [469, 210] on quentale-workspace at bounding box center [350, 166] width 701 height 332
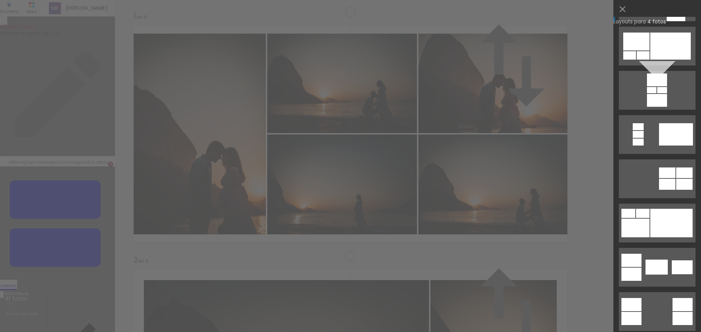
scroll to position [0, 0]
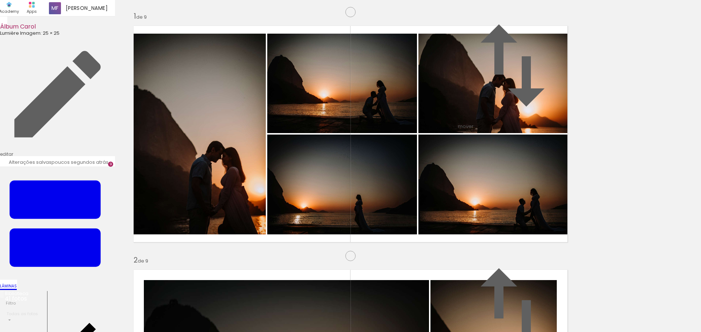
scroll to position [2009, 0]
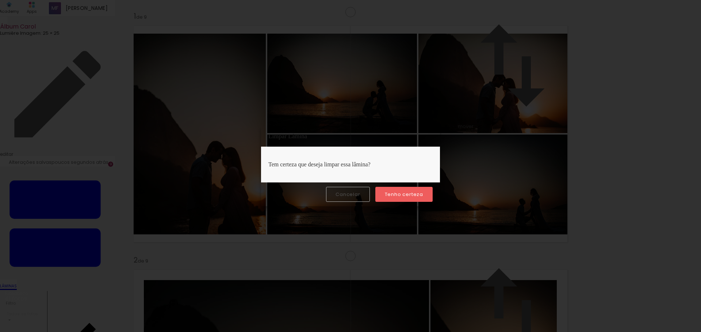
click at [0, 0] on slot "Tenho certeza" at bounding box center [0, 0] width 0 height 0
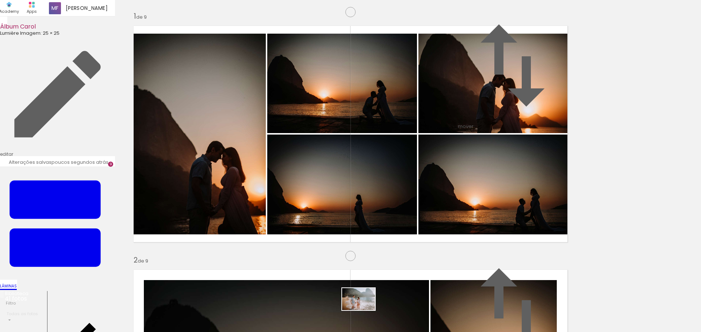
drag, startPoint x: 359, startPoint y: 309, endPoint x: 379, endPoint y: 194, distance: 116.9
click at [379, 194] on quentale-workspace at bounding box center [350, 166] width 701 height 332
drag, startPoint x: 437, startPoint y: 305, endPoint x: 430, endPoint y: 208, distance: 97.4
click at [430, 208] on quentale-workspace at bounding box center [350, 166] width 701 height 332
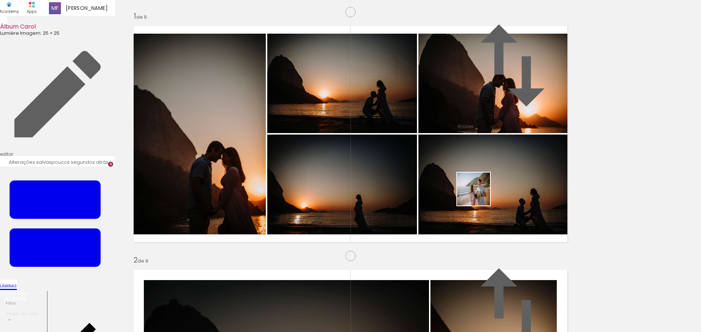
drag, startPoint x: 481, startPoint y: 306, endPoint x: 478, endPoint y: 181, distance: 125.3
click at [478, 181] on quentale-workspace at bounding box center [350, 166] width 701 height 332
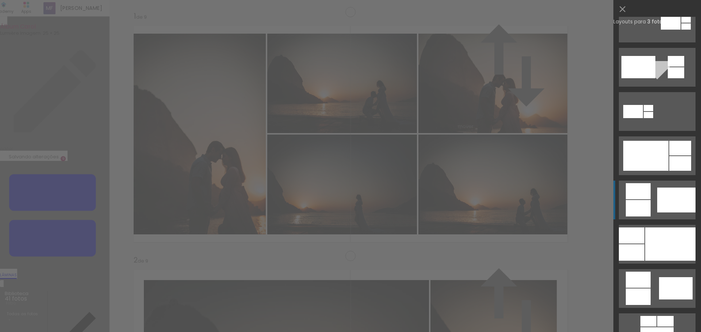
scroll to position [302, 0]
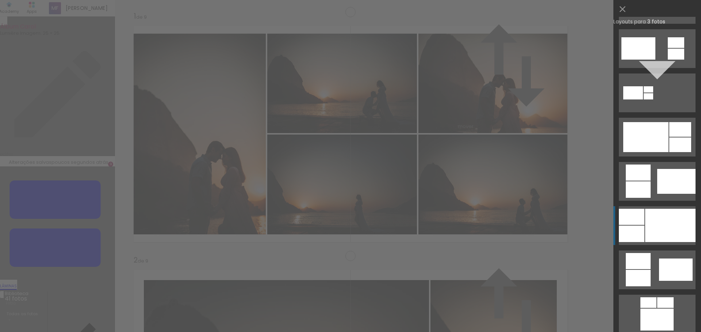
click at [656, 221] on div at bounding box center [670, 225] width 50 height 33
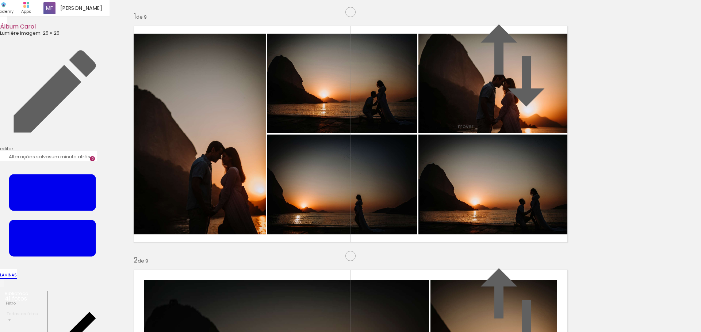
drag, startPoint x: 252, startPoint y: 207, endPoint x: 383, endPoint y: 171, distance: 135.5
click at [0, 0] on slot at bounding box center [0, 0] width 0 height 0
drag, startPoint x: 403, startPoint y: 310, endPoint x: 519, endPoint y: 302, distance: 116.8
click at [456, 220] on quentale-workspace at bounding box center [350, 166] width 701 height 332
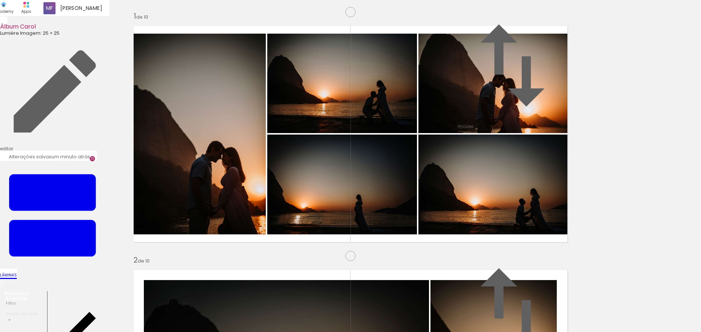
scroll to position [2202, 0]
drag, startPoint x: 519, startPoint y: 302, endPoint x: 559, endPoint y: 306, distance: 40.0
click at [494, 215] on quentale-workspace at bounding box center [350, 166] width 701 height 332
drag, startPoint x: 560, startPoint y: 306, endPoint x: 602, endPoint y: 309, distance: 42.8
click at [507, 194] on quentale-workspace at bounding box center [350, 166] width 701 height 332
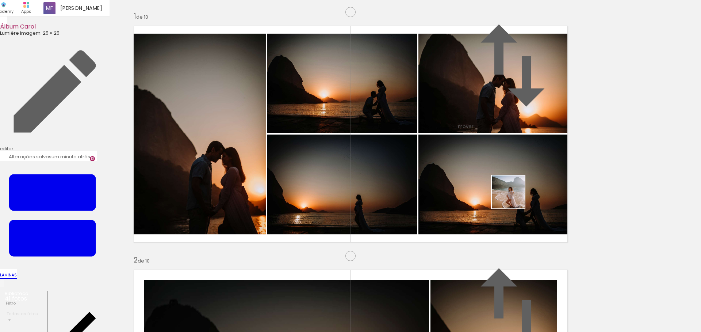
drag, startPoint x: 602, startPoint y: 309, endPoint x: 549, endPoint y: 330, distance: 57.6
click at [510, 193] on quentale-workspace at bounding box center [350, 166] width 701 height 332
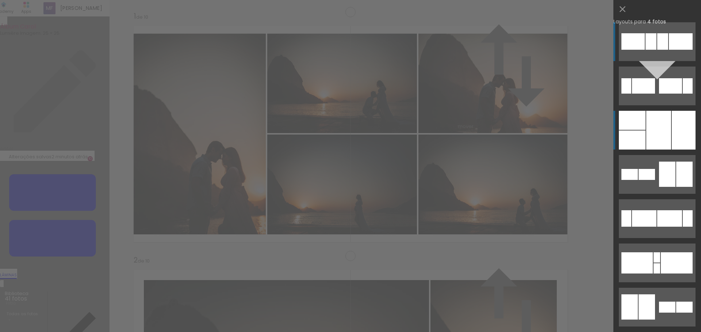
click at [675, 138] on div at bounding box center [684, 130] width 24 height 39
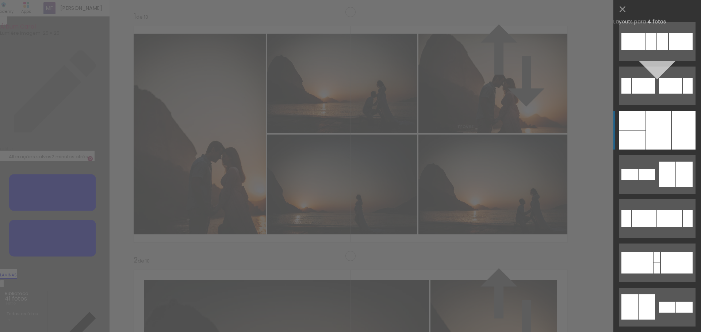
scroll to position [88, 0]
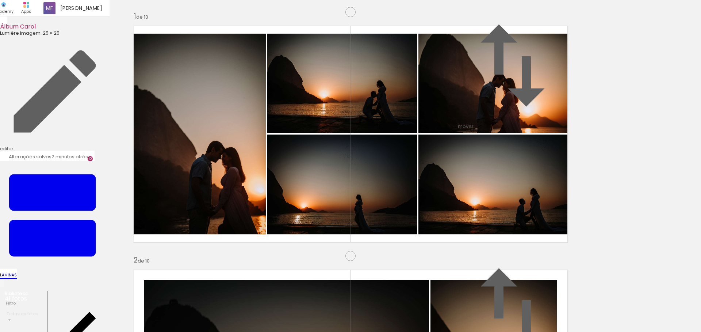
scroll to position [2252, 0]
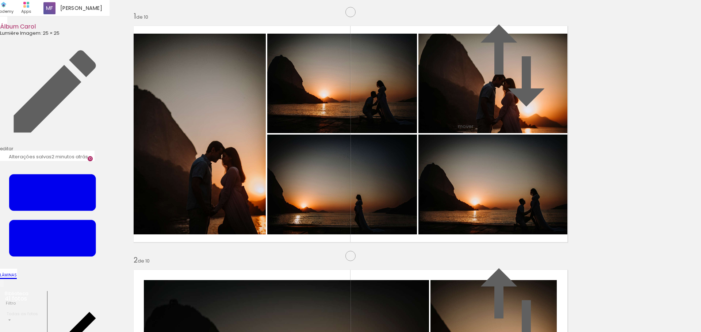
scroll to position [4, 0]
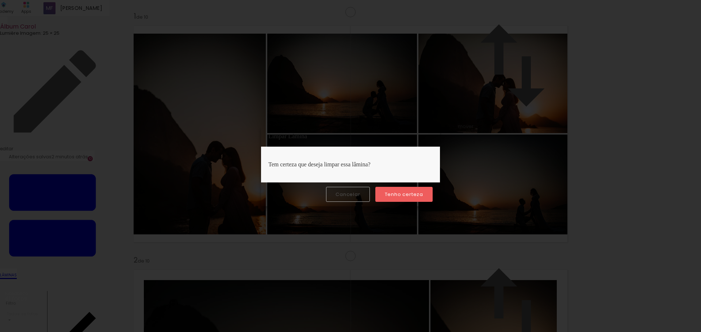
click at [401, 189] on paper-button "Tenho certeza" at bounding box center [404, 194] width 57 height 15
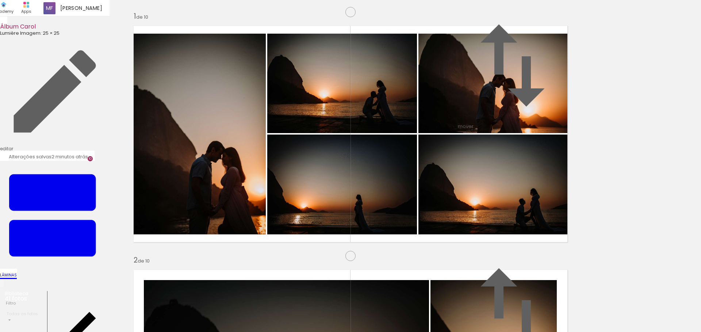
drag, startPoint x: 437, startPoint y: 103, endPoint x: 428, endPoint y: 160, distance: 57.2
drag, startPoint x: 404, startPoint y: 310, endPoint x: 404, endPoint y: 220, distance: 89.9
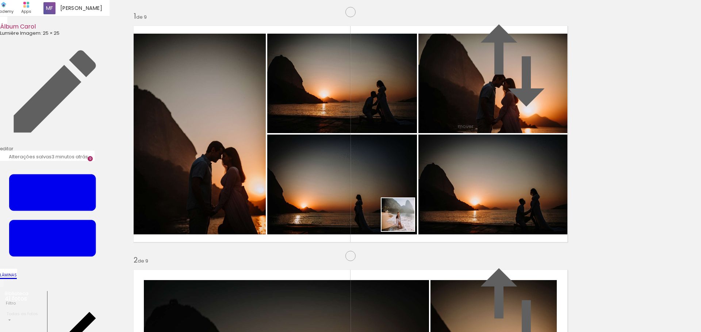
click at [404, 220] on quentale-workspace at bounding box center [350, 166] width 701 height 332
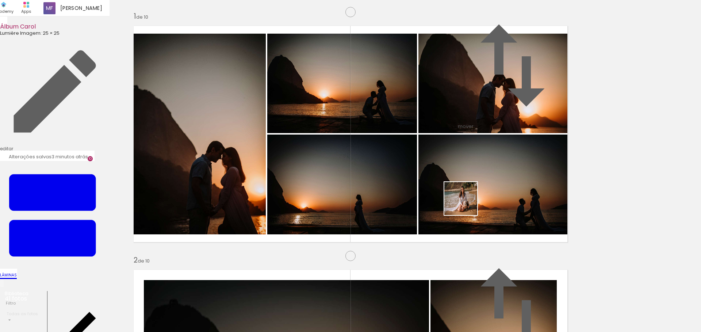
drag, startPoint x: 513, startPoint y: 307, endPoint x: 466, endPoint y: 204, distance: 113.5
click at [466, 204] on quentale-workspace at bounding box center [350, 166] width 701 height 332
drag, startPoint x: 561, startPoint y: 303, endPoint x: 495, endPoint y: 176, distance: 142.6
click at [495, 176] on quentale-workspace at bounding box center [350, 166] width 701 height 332
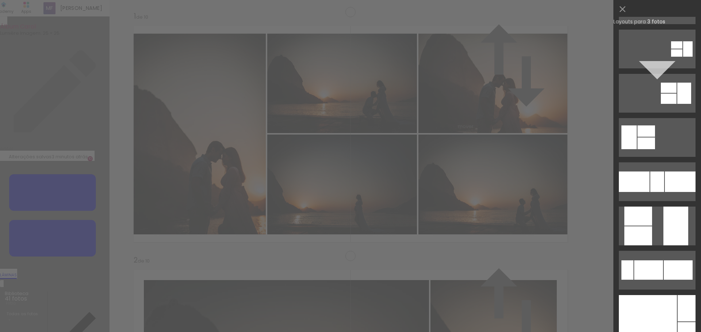
scroll to position [0, 0]
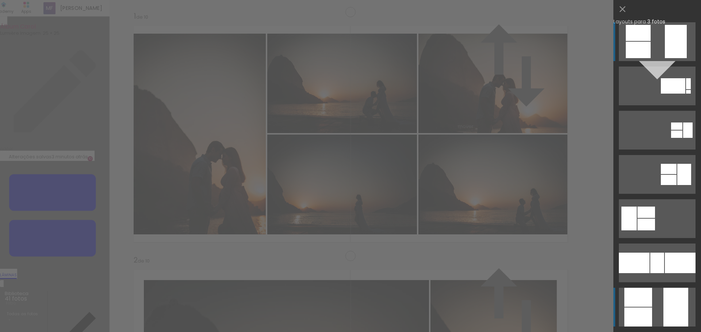
click at [625, 301] on div at bounding box center [639, 296] width 28 height 19
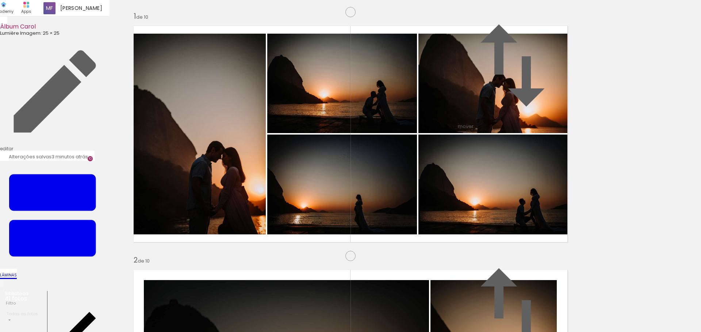
drag, startPoint x: 693, startPoint y: 204, endPoint x: 682, endPoint y: 74, distance: 130.8
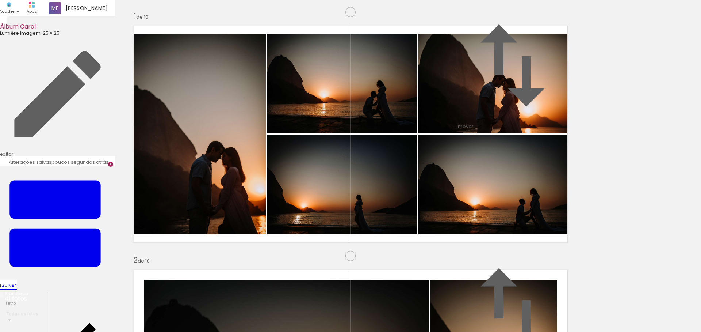
scroll to position [2218, 0]
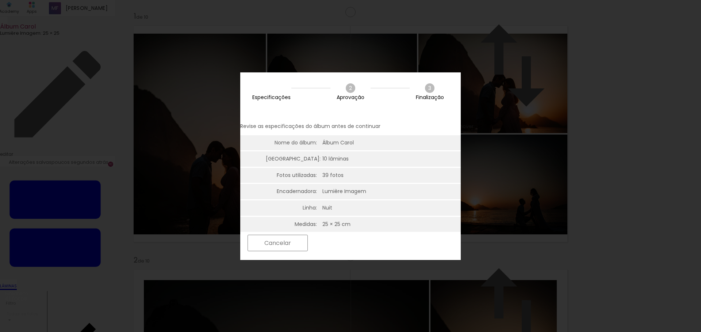
scroll to position [0, 1031]
click at [0, 0] on slot "Próximo" at bounding box center [0, 0] width 0 height 0
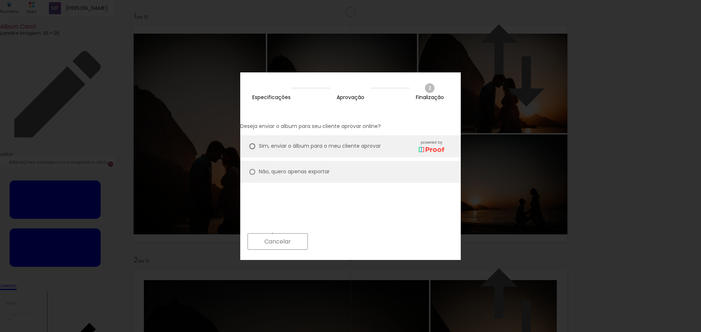
click at [0, 0] on slot "Próximo" at bounding box center [0, 0] width 0 height 0
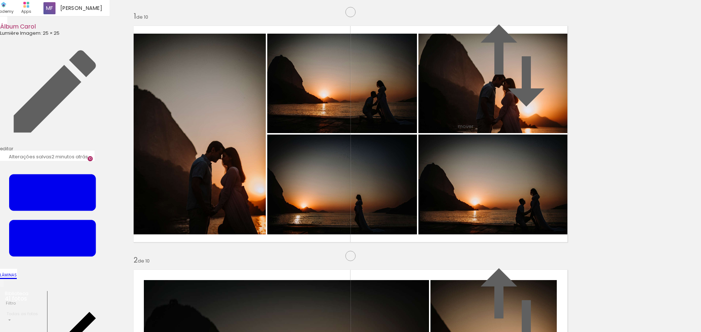
scroll to position [0, 1031]
